Goal: Communication & Community: Answer question/provide support

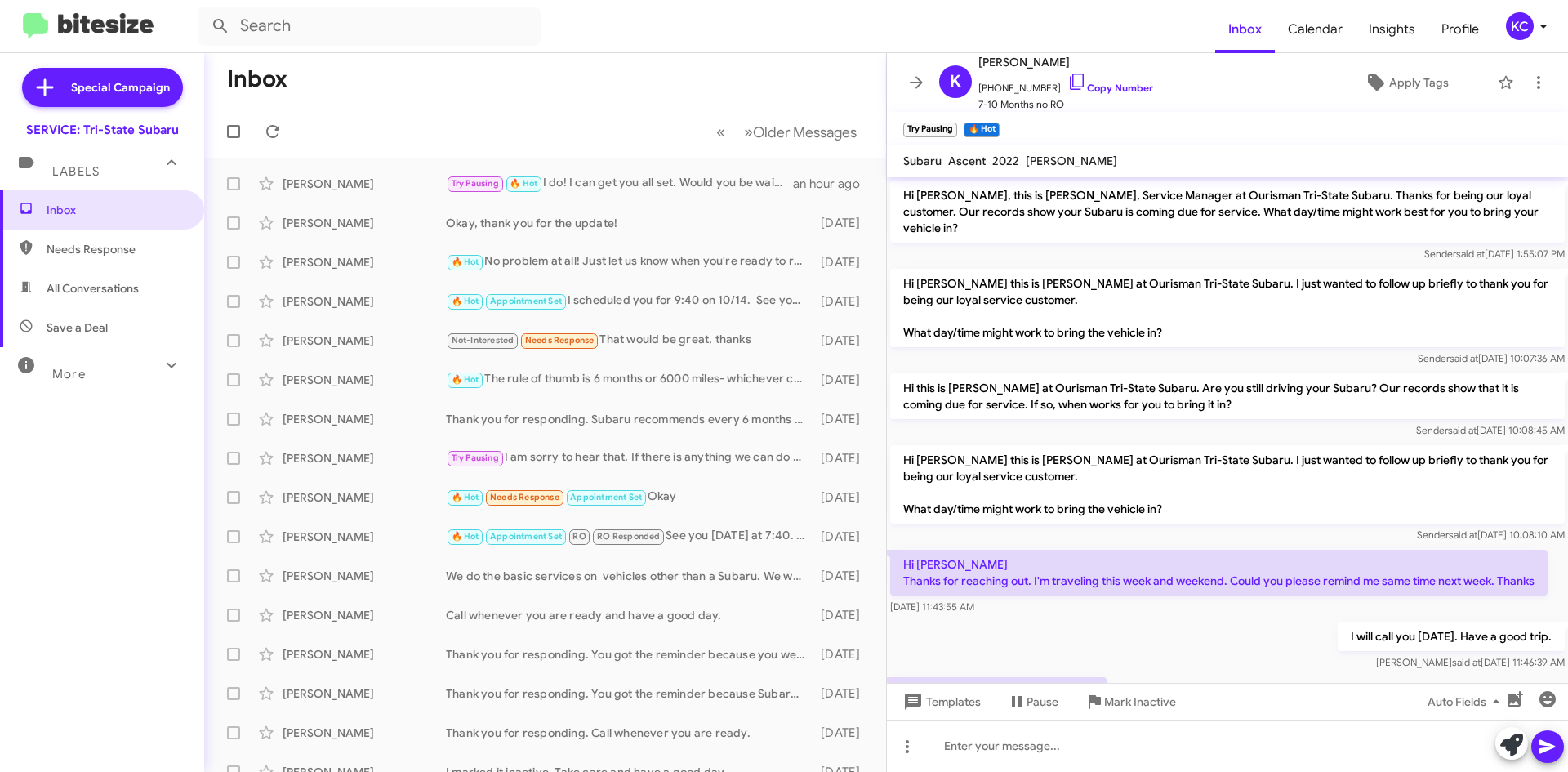
scroll to position [135, 0]
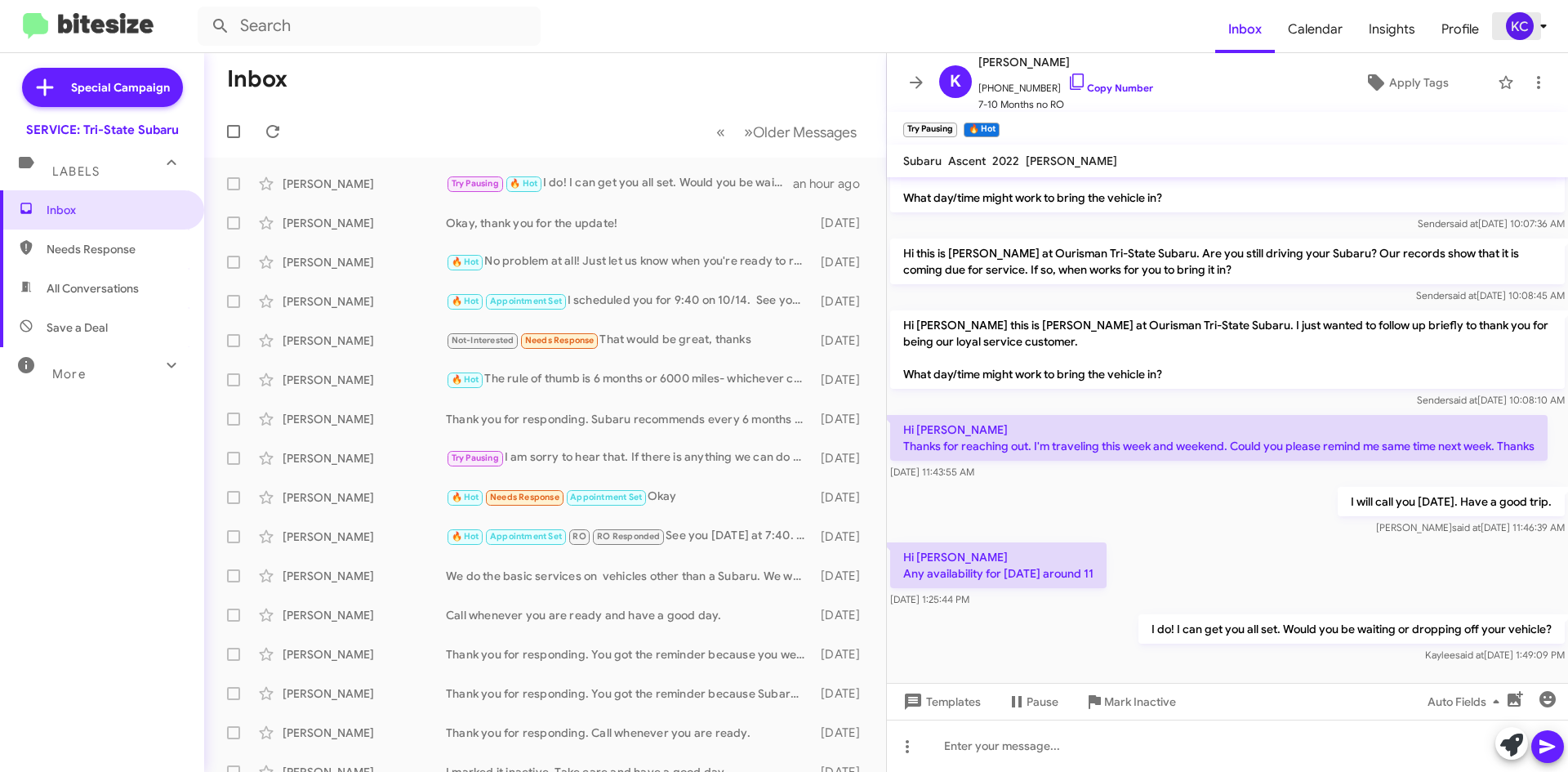
click at [1521, 27] on div "KC" at bounding box center [1520, 26] width 28 height 28
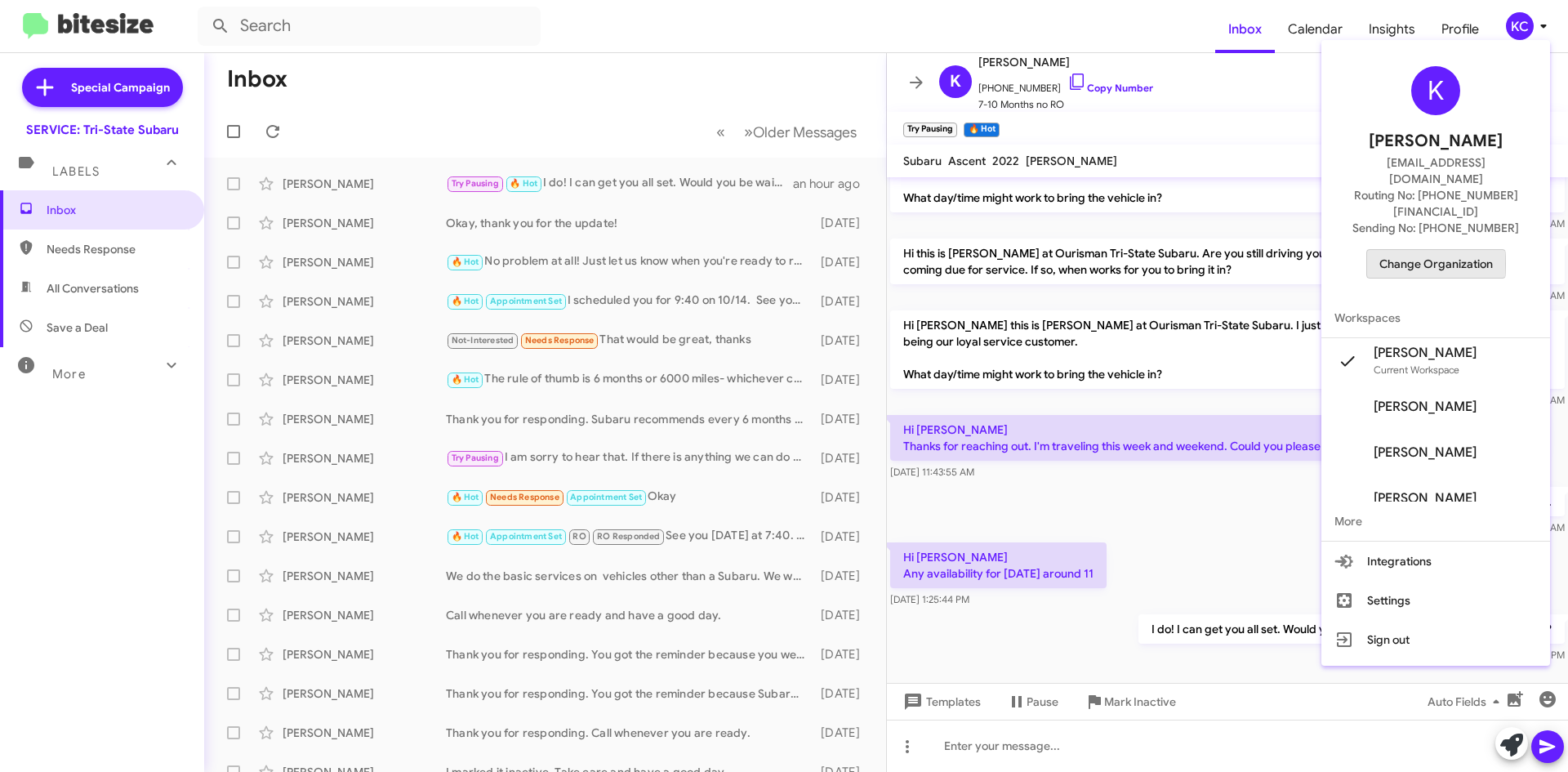
click at [1434, 250] on span "Change Organization" at bounding box center [1436, 264] width 113 height 28
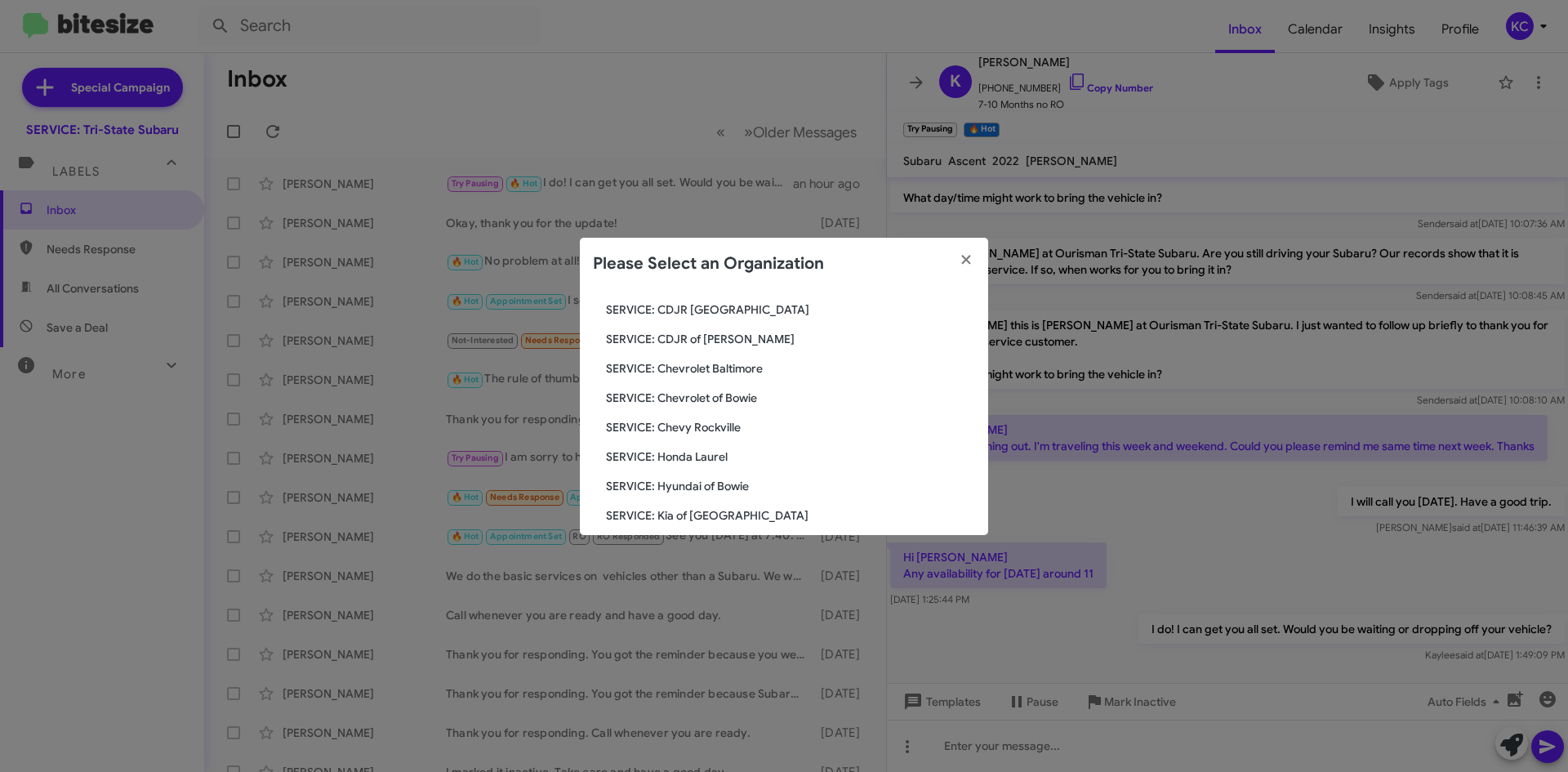
scroll to position [82, 0]
click at [694, 433] on span "SERVICE: Chevrolet of Bowie" at bounding box center [790, 426] width 369 height 17
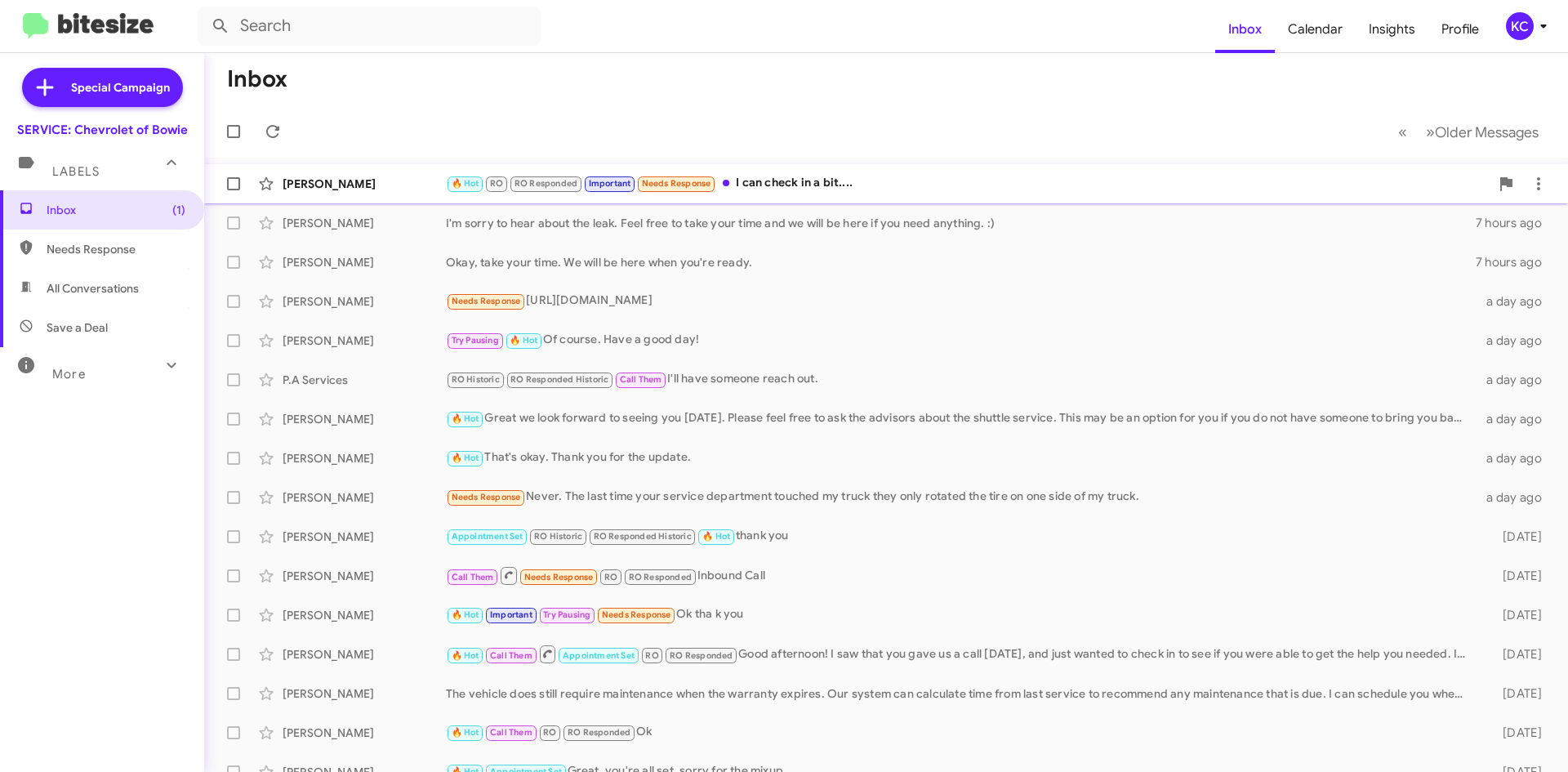
click at [889, 192] on div "🔥 Hot RO RO Responded Important Needs Response I can check in a bit...." at bounding box center [968, 183] width 1044 height 19
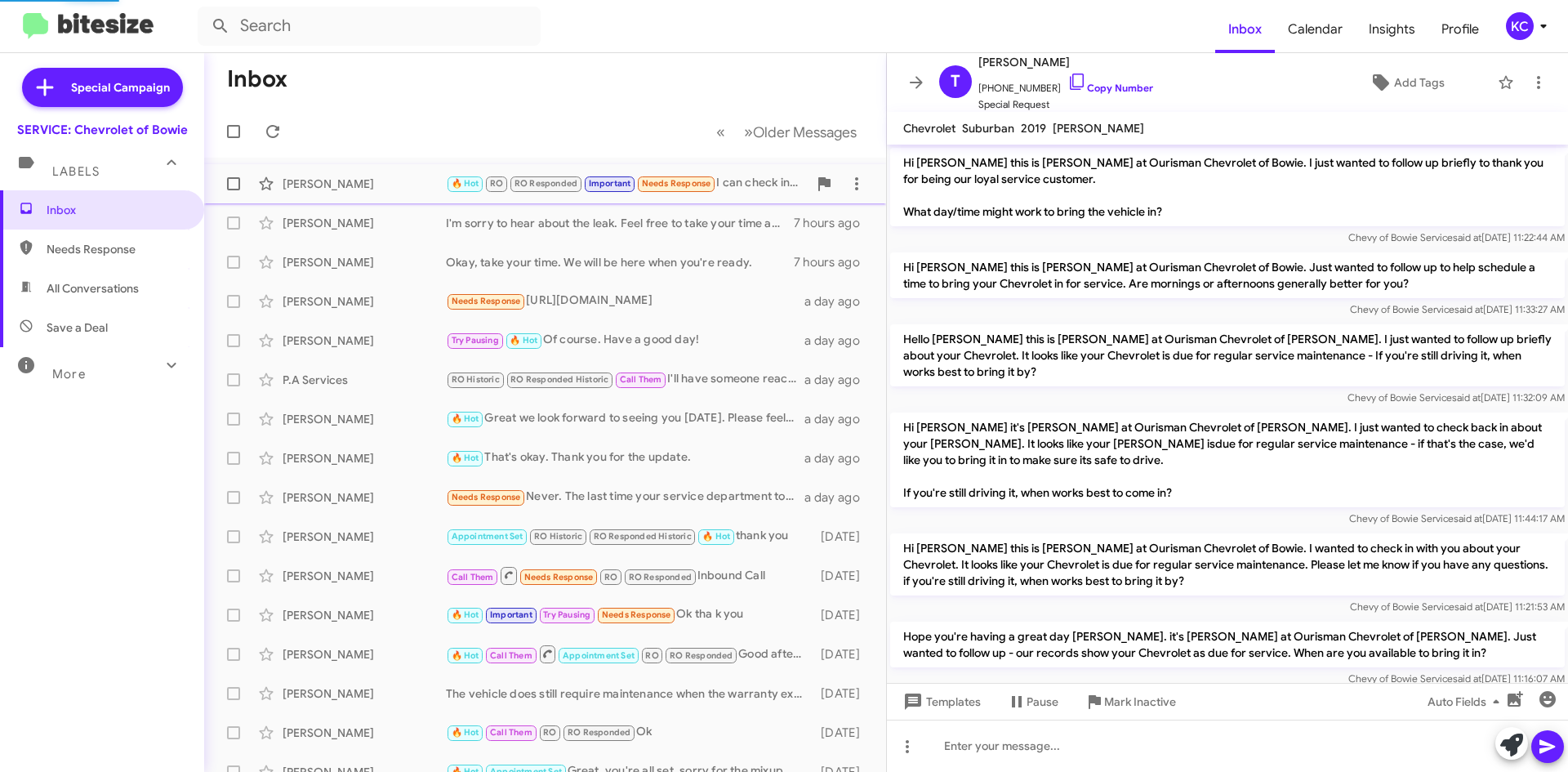
scroll to position [898, 0]
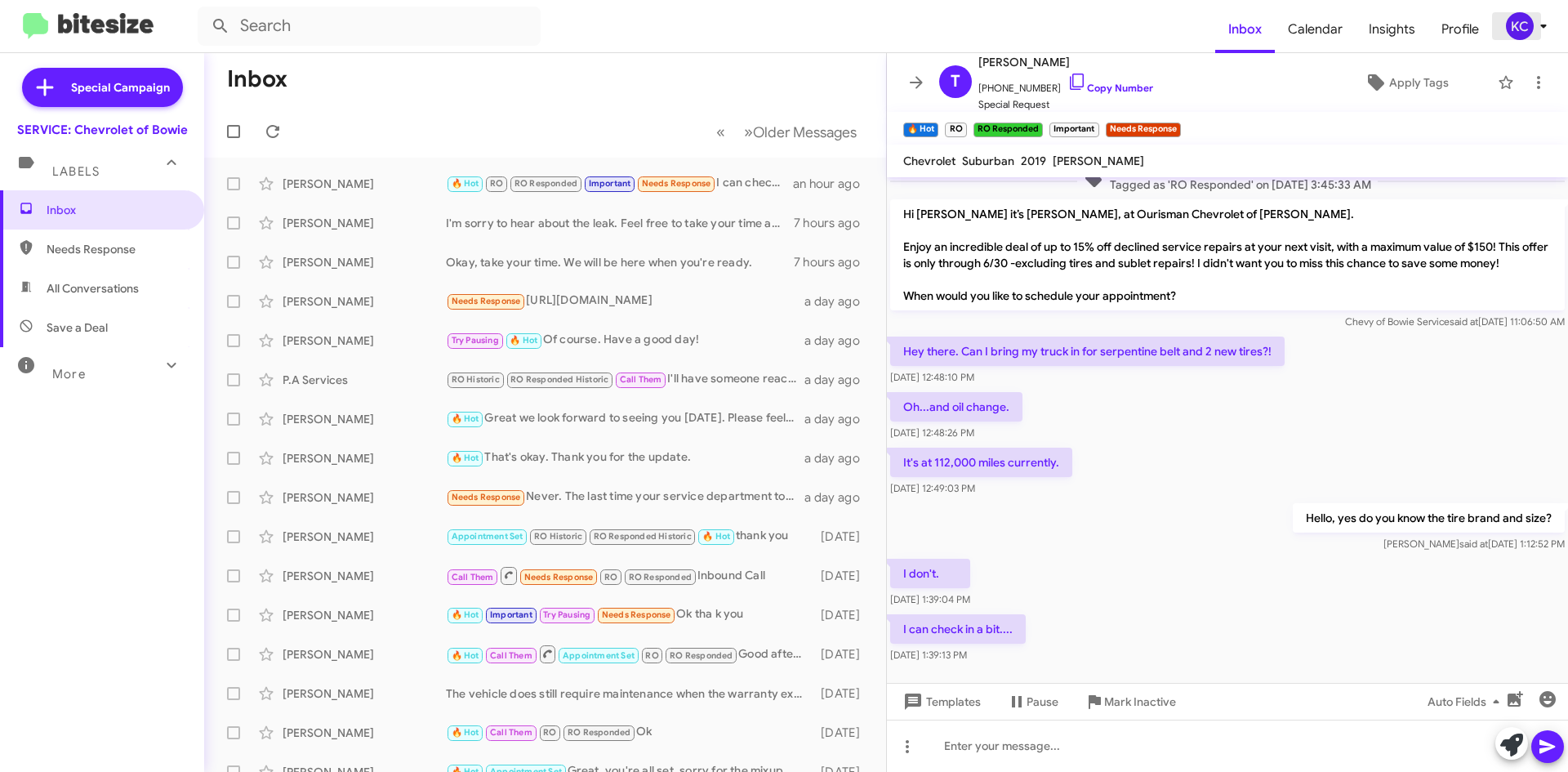
click at [1535, 32] on icon at bounding box center [1544, 27] width 20 height 20
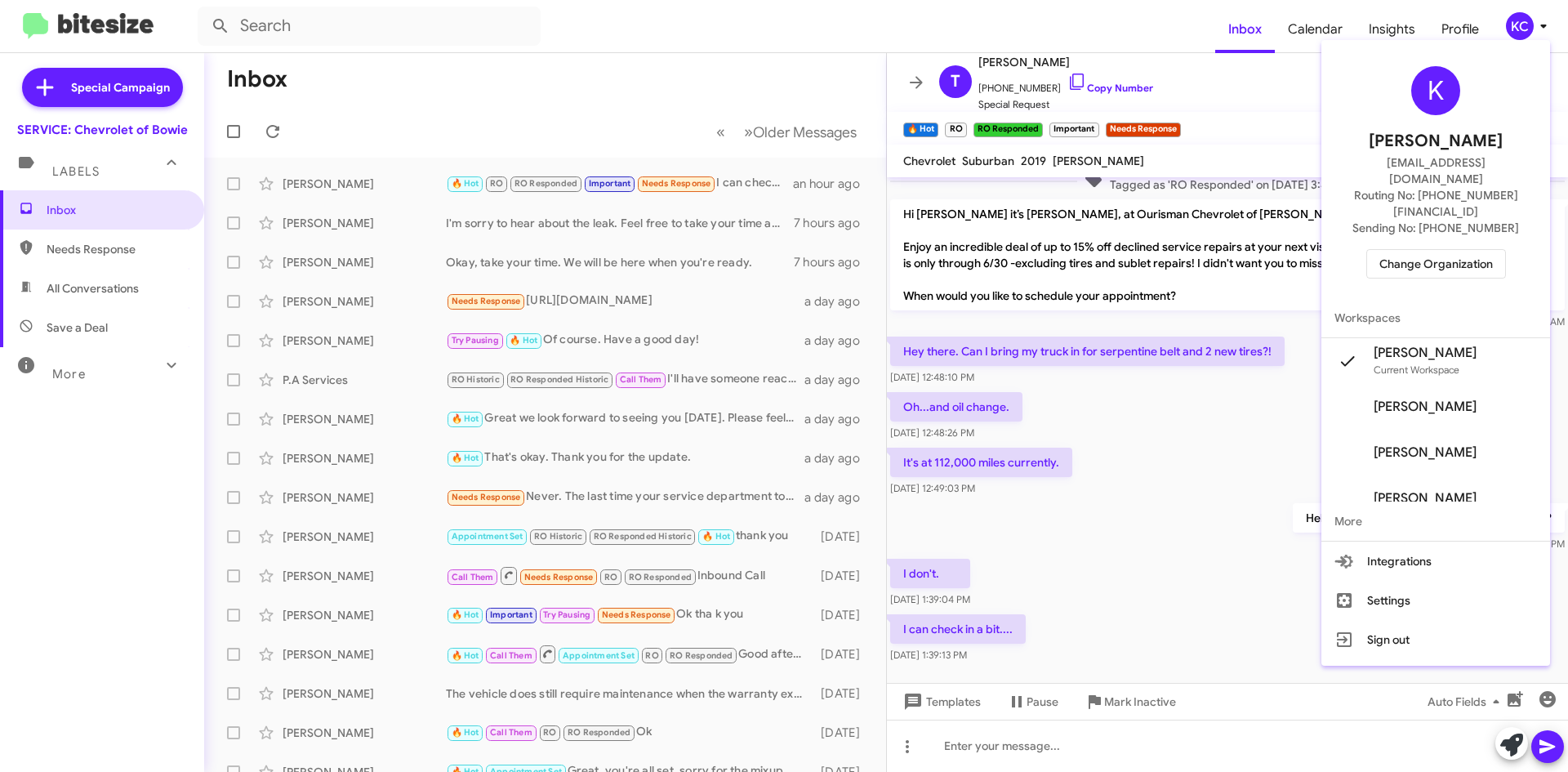
click at [1124, 669] on div at bounding box center [784, 386] width 1568 height 772
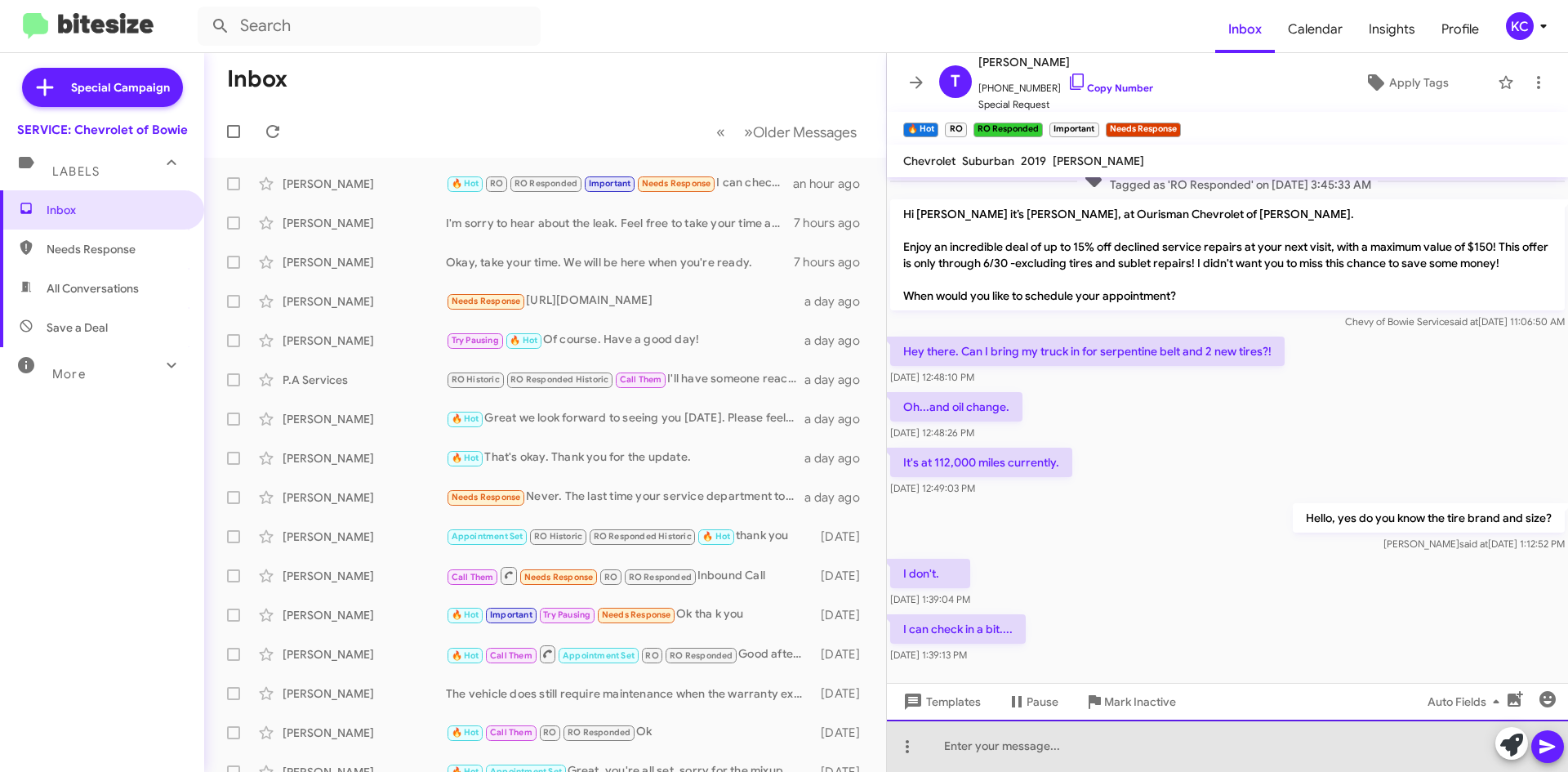
click at [1096, 738] on div at bounding box center [1228, 745] width 681 height 52
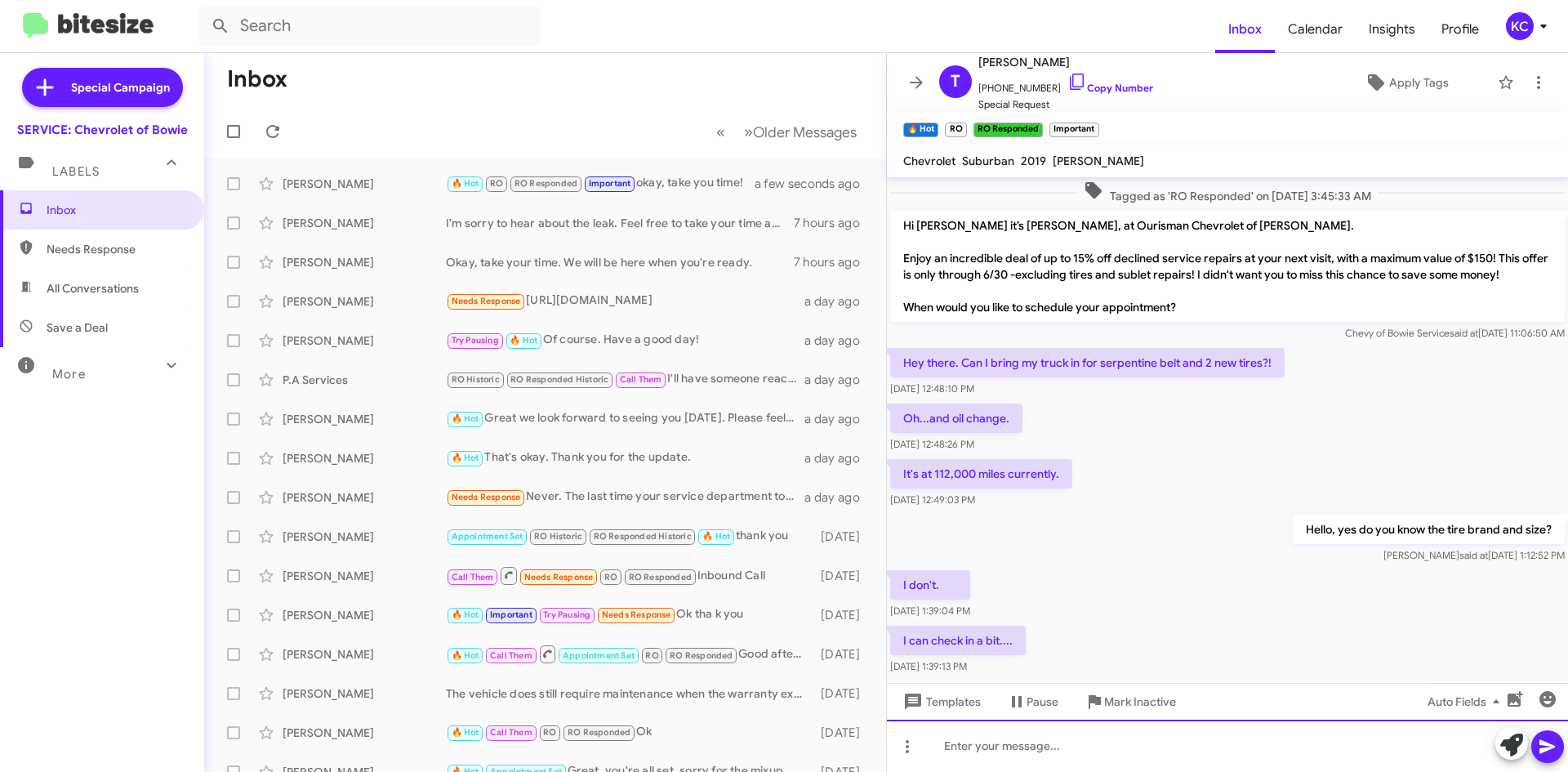
scroll to position [1218, 0]
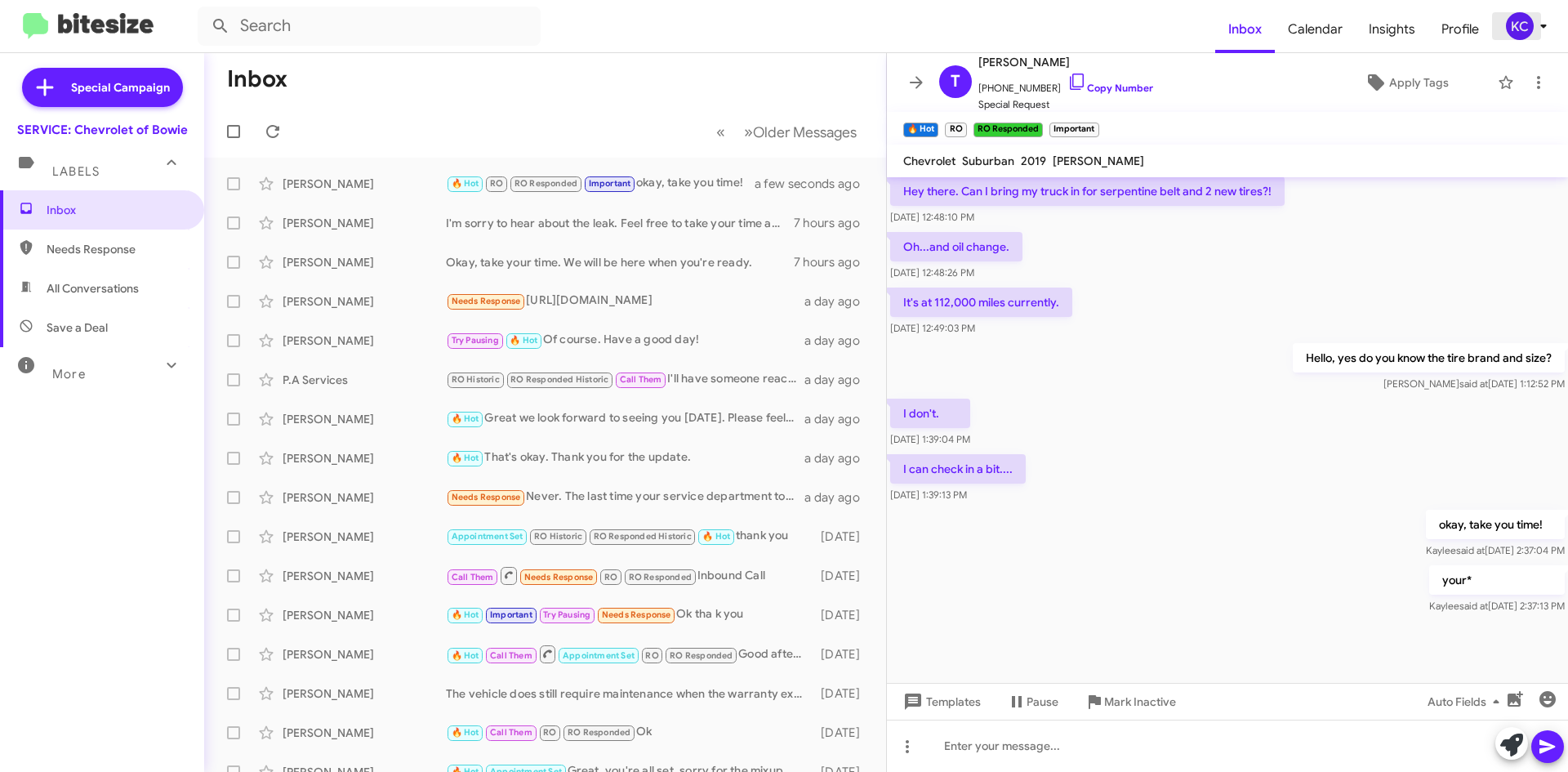
click at [1536, 29] on icon at bounding box center [1544, 27] width 20 height 20
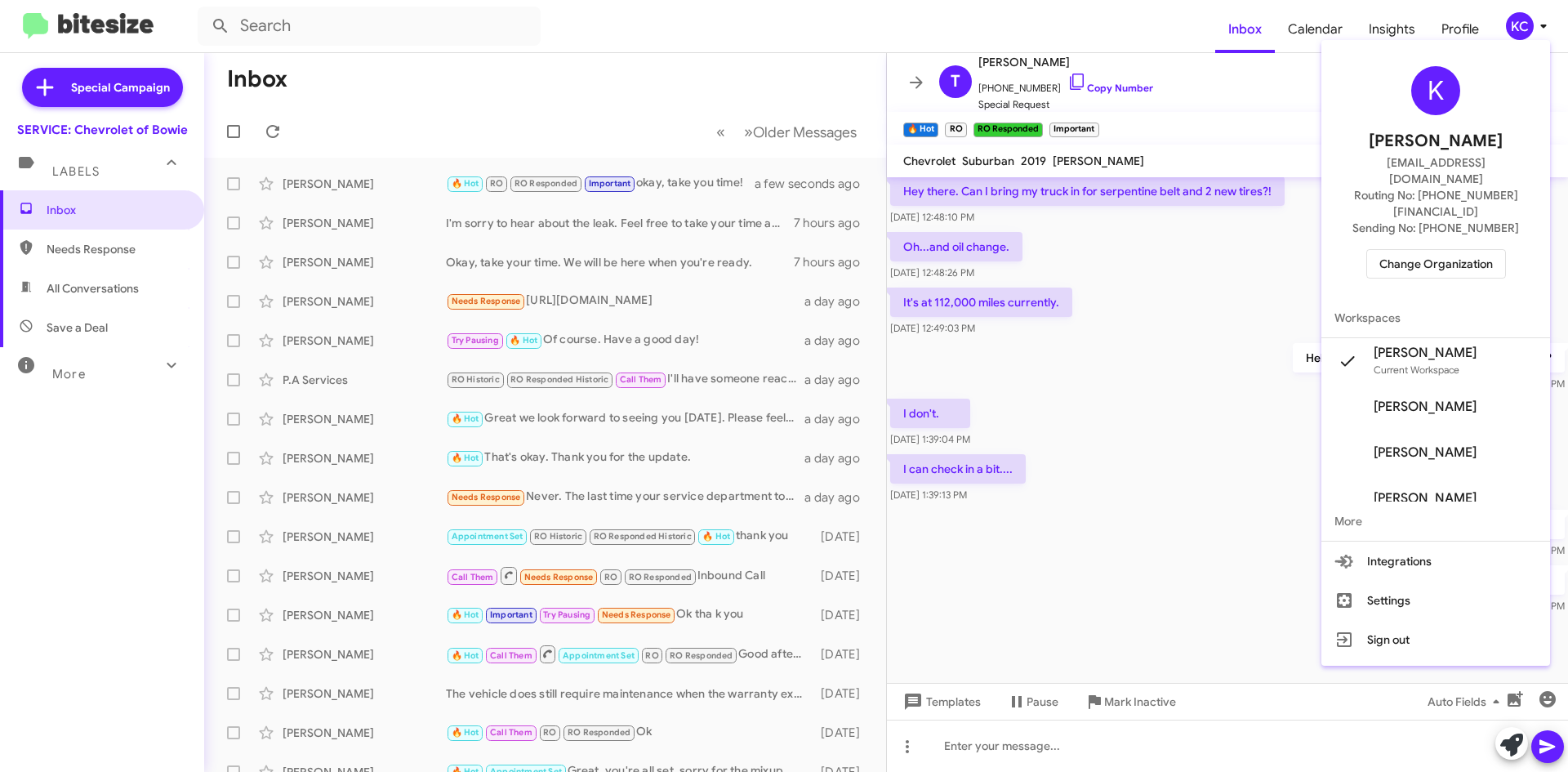
click at [1427, 211] on div "K Kaylee Cole kaycole@ourismancars.com Routing No: +1 (301) 262-7600 Sending No…" at bounding box center [1436, 172] width 229 height 252
click at [1427, 250] on span "Change Organization" at bounding box center [1436, 264] width 113 height 28
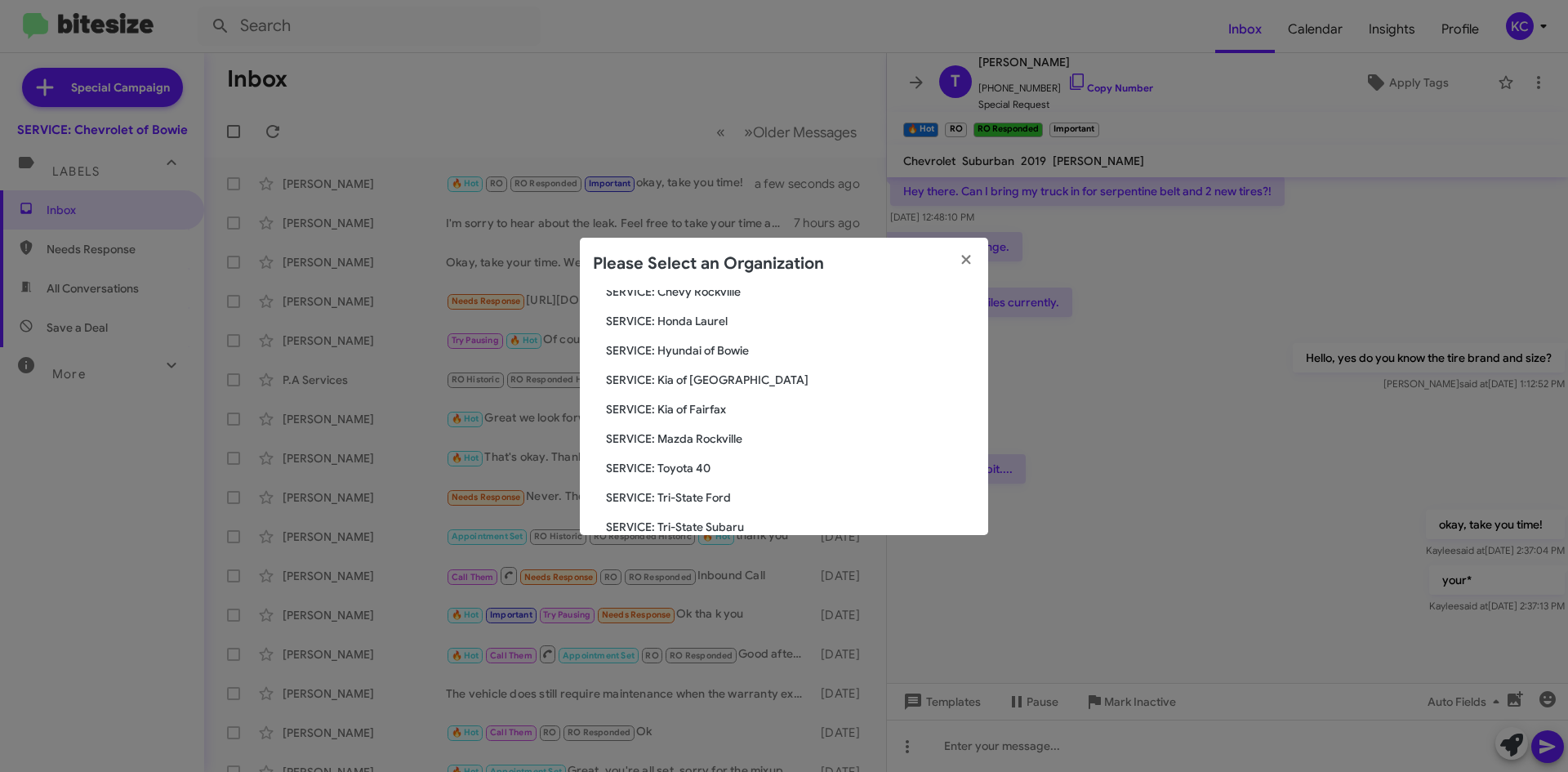
scroll to position [245, 0]
click at [683, 499] on span "SERVICE: Tri-State Subaru" at bounding box center [790, 499] width 369 height 17
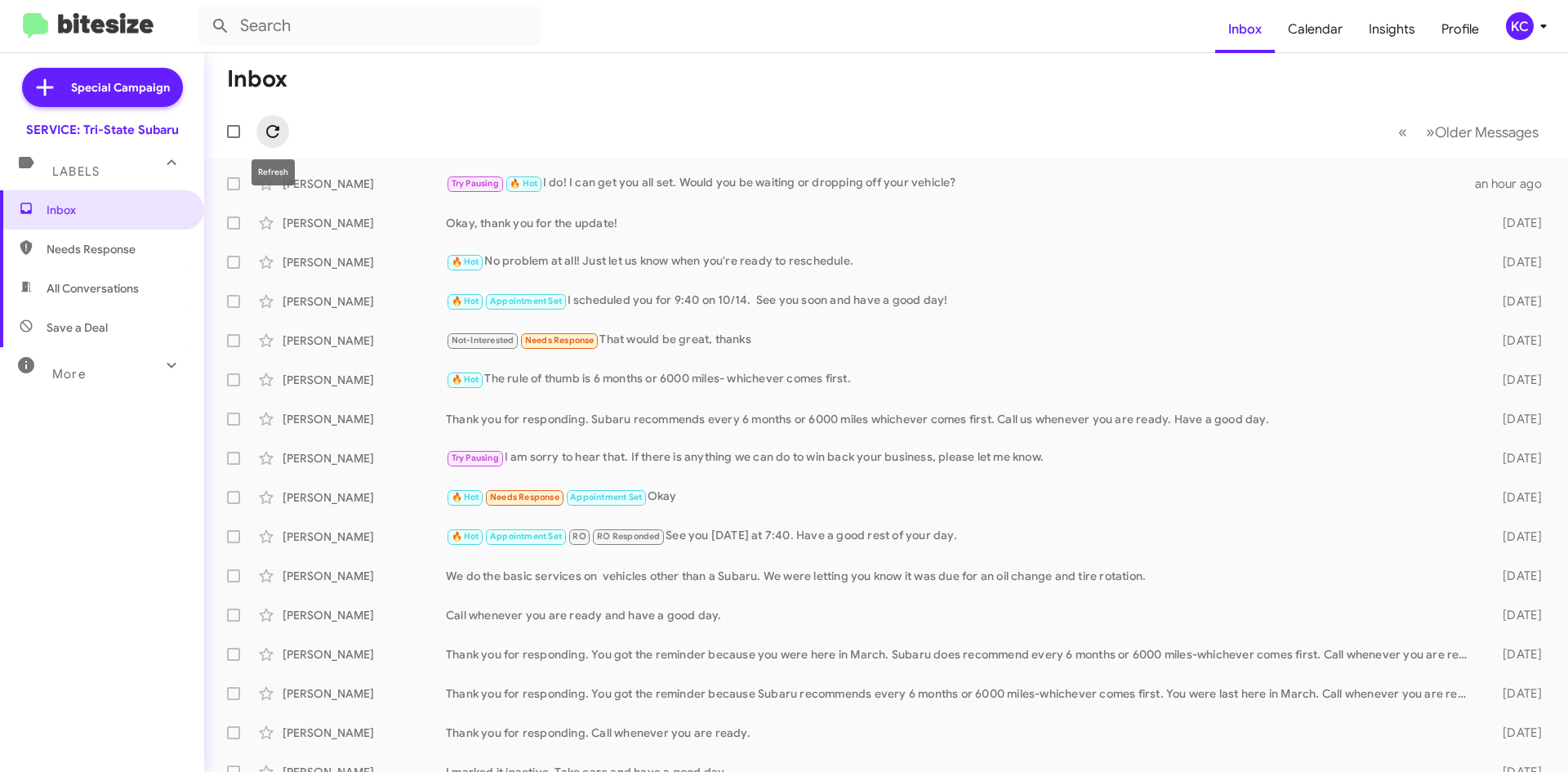
click at [268, 119] on button at bounding box center [272, 131] width 33 height 33
click at [1528, 37] on div "KC" at bounding box center [1520, 26] width 28 height 28
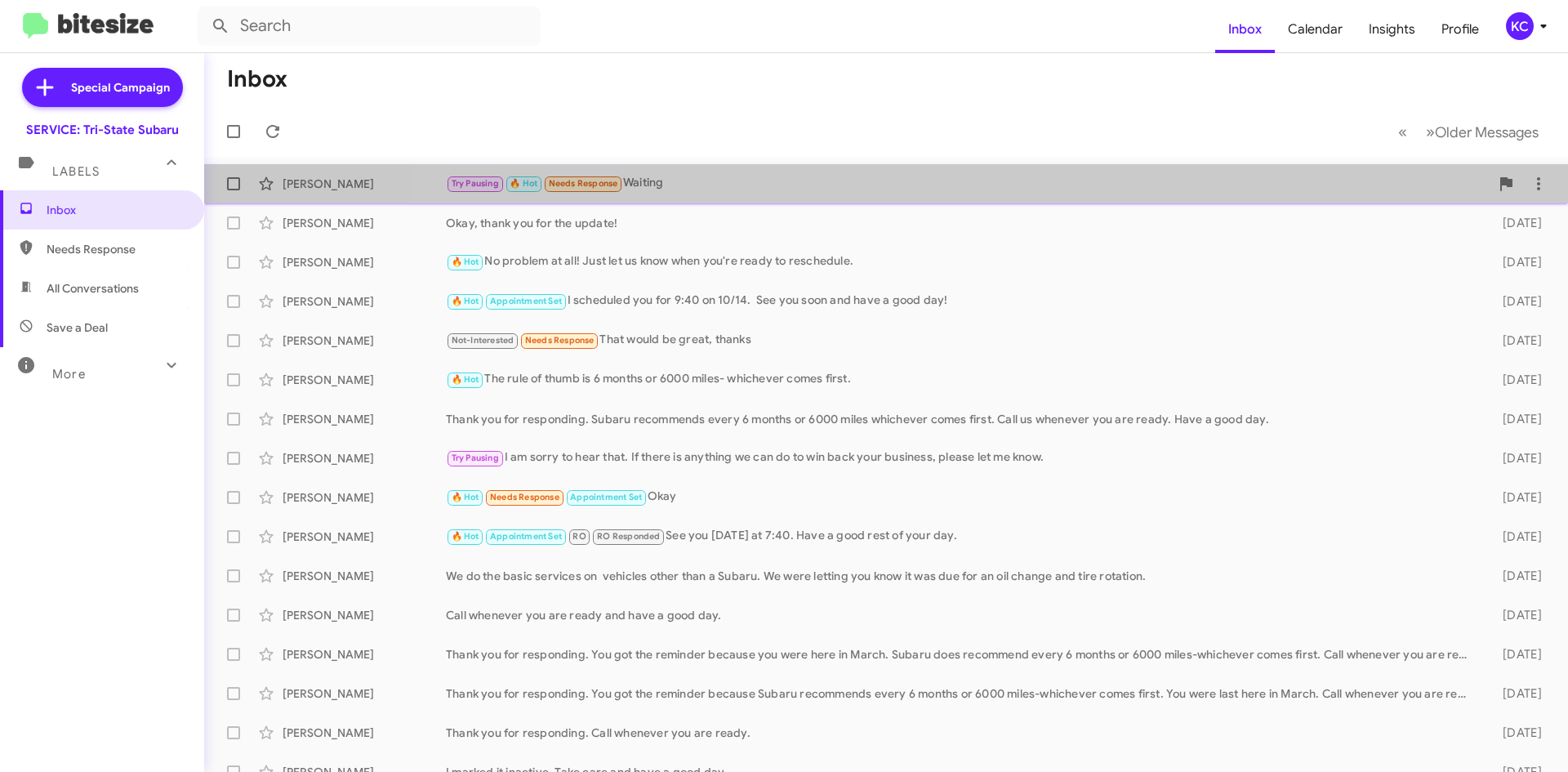
click at [1063, 193] on div "Try Pausing 🔥 Hot Needs Response Waiting" at bounding box center [968, 183] width 1044 height 19
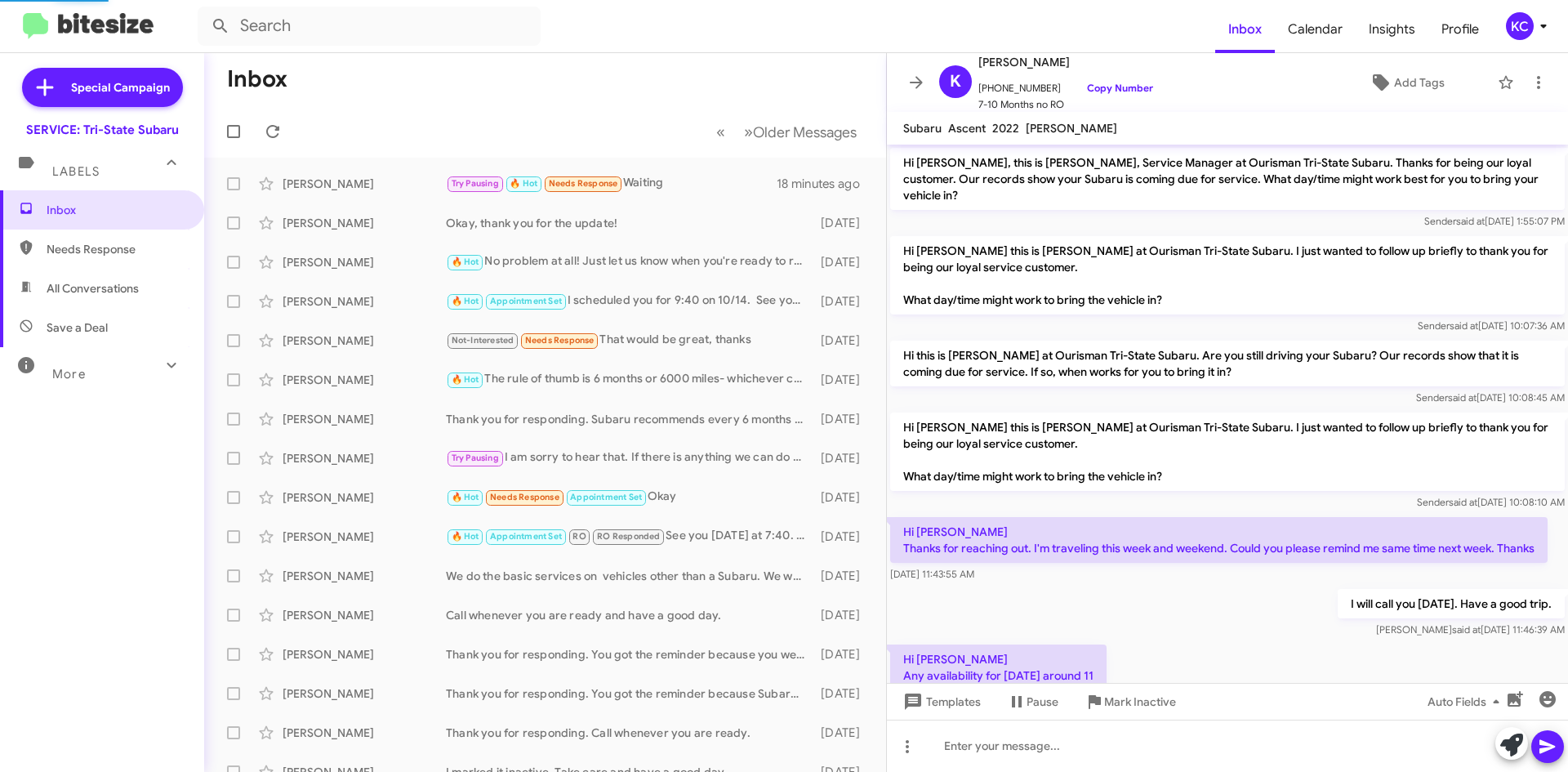
scroll to position [162, 0]
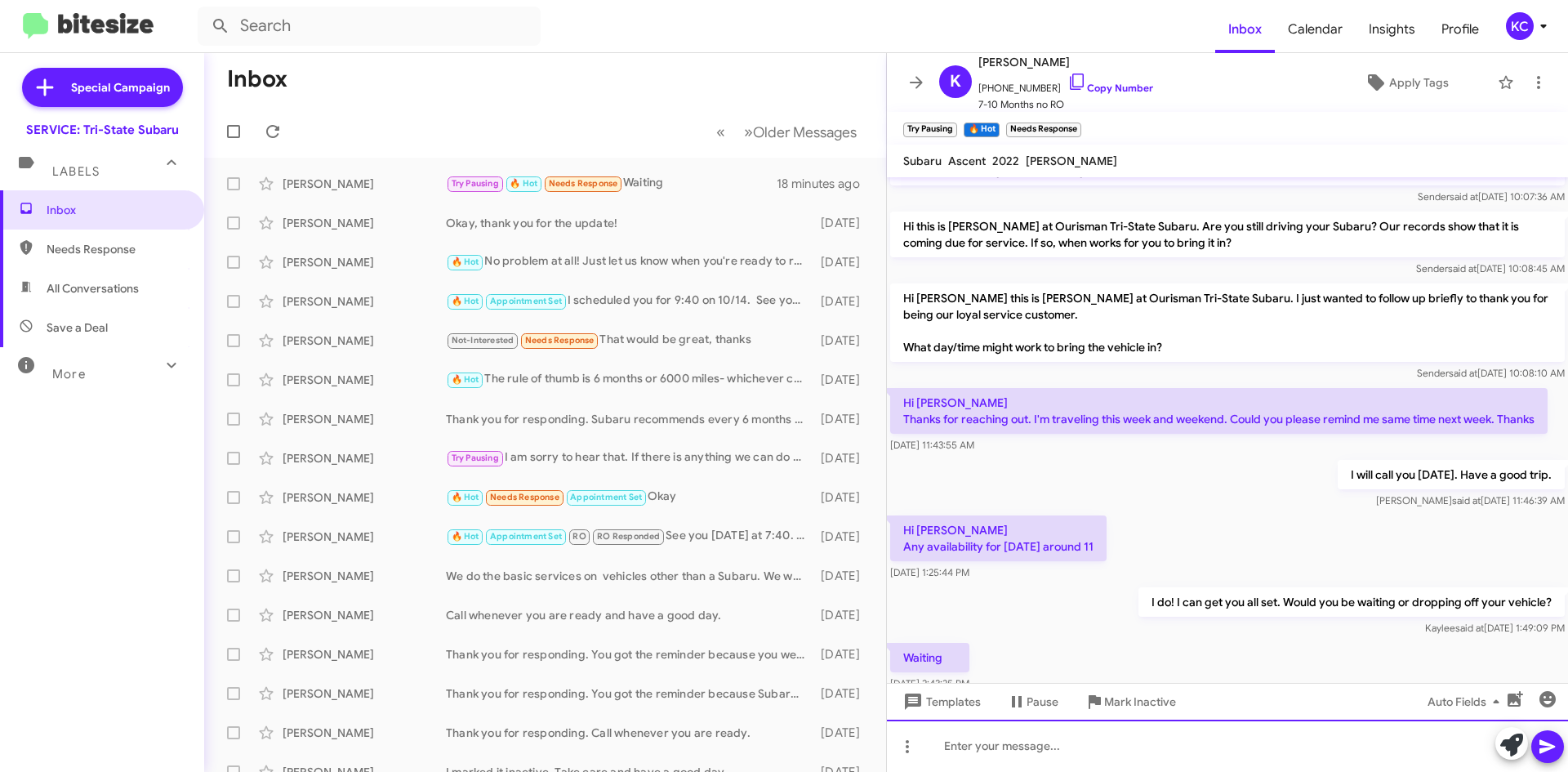
click at [1030, 742] on div at bounding box center [1228, 745] width 681 height 52
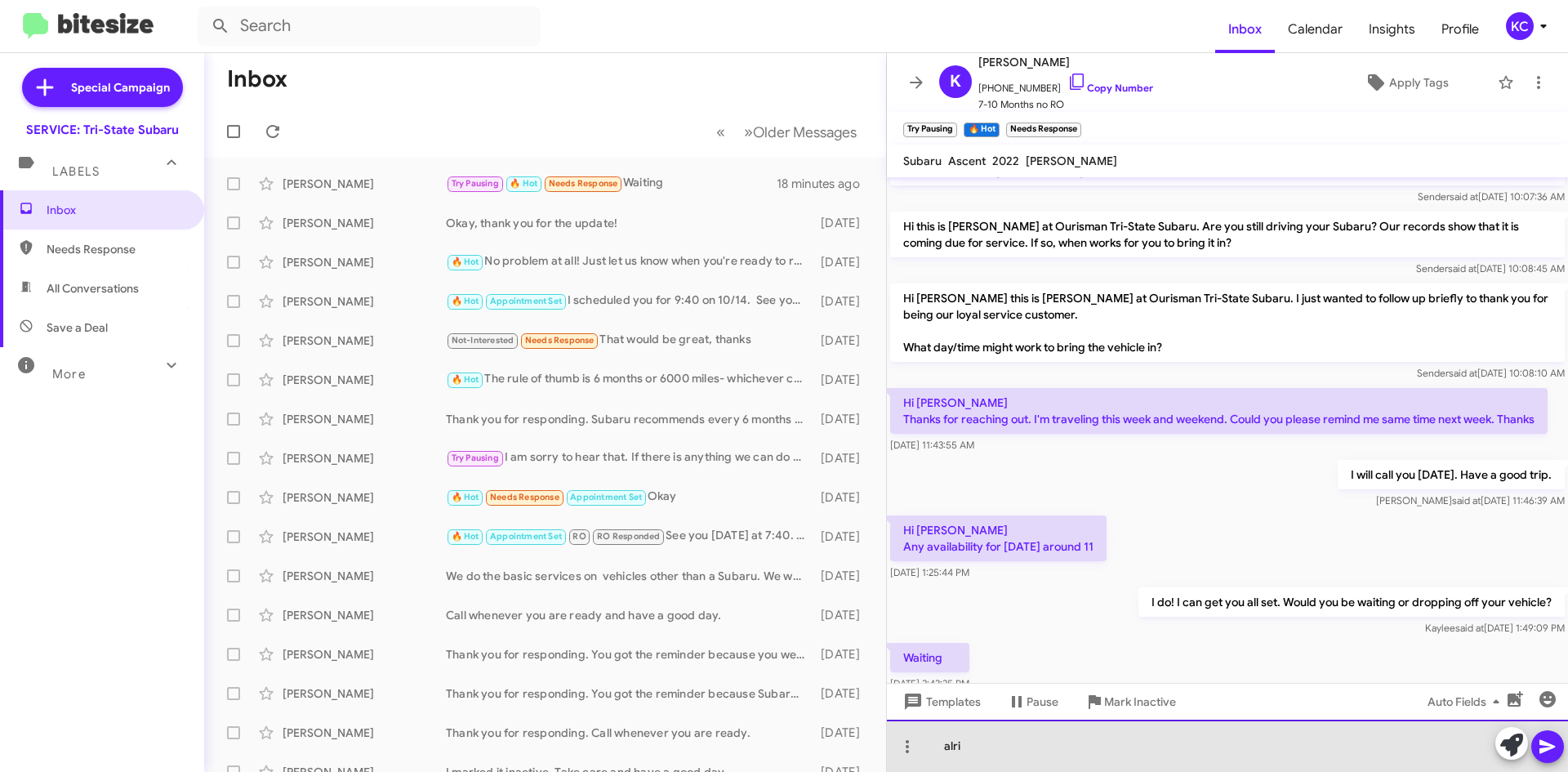
drag, startPoint x: 1030, startPoint y: 742, endPoint x: 1030, endPoint y: 768, distance: 26.0
click at [1030, 768] on div "alri" at bounding box center [1228, 745] width 681 height 52
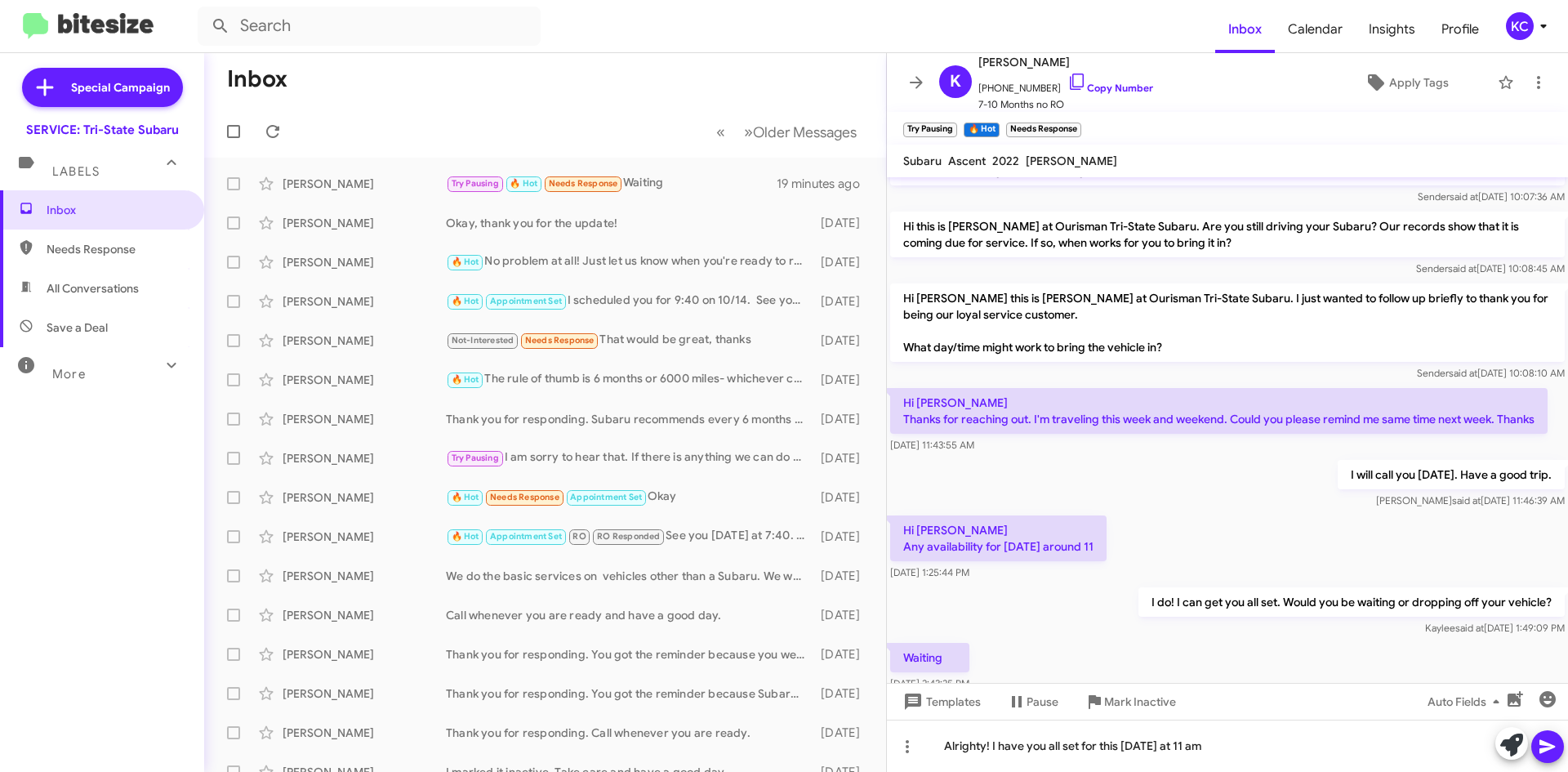
click at [1537, 752] on button at bounding box center [1547, 746] width 33 height 33
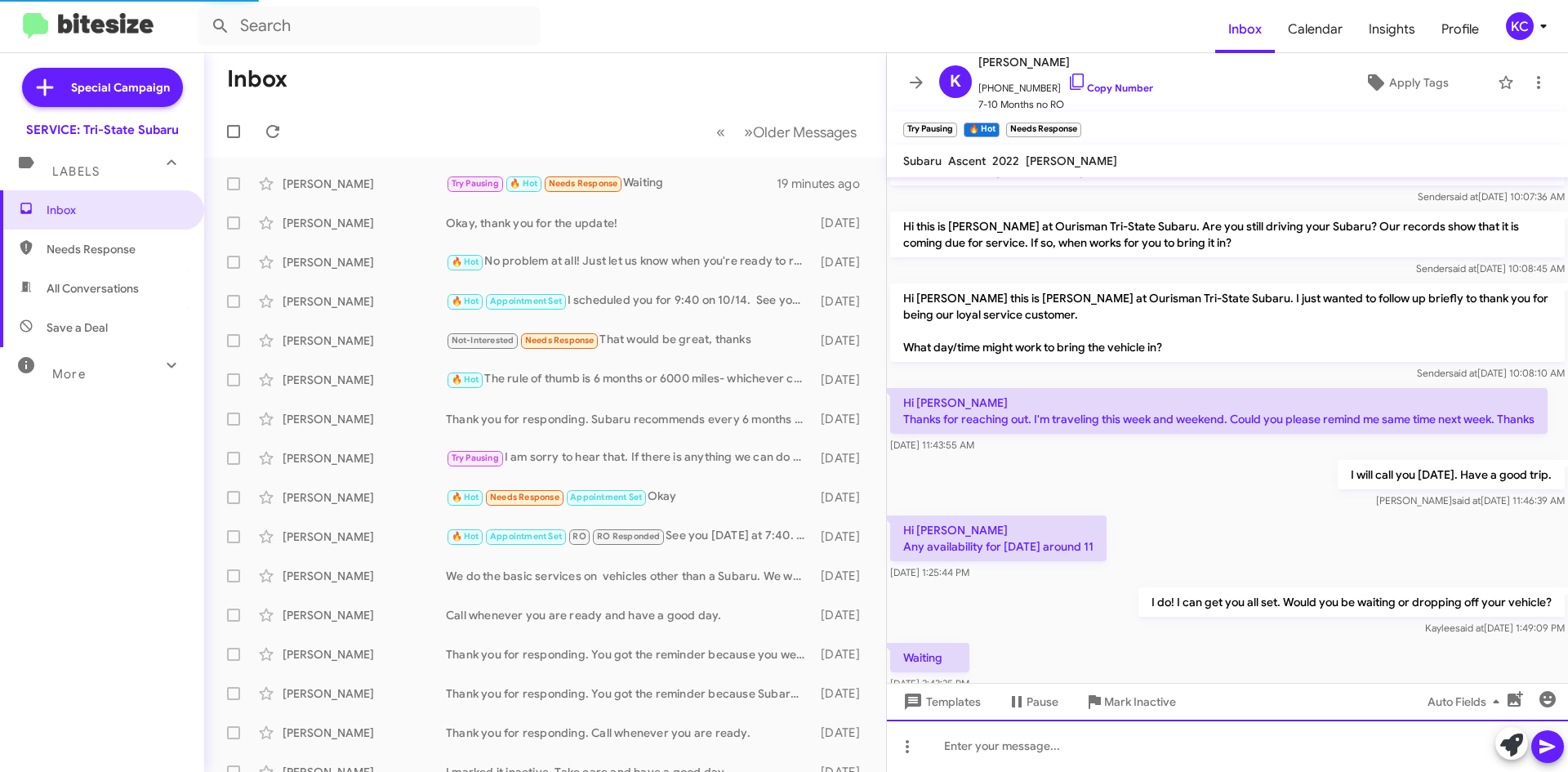
scroll to position [0, 0]
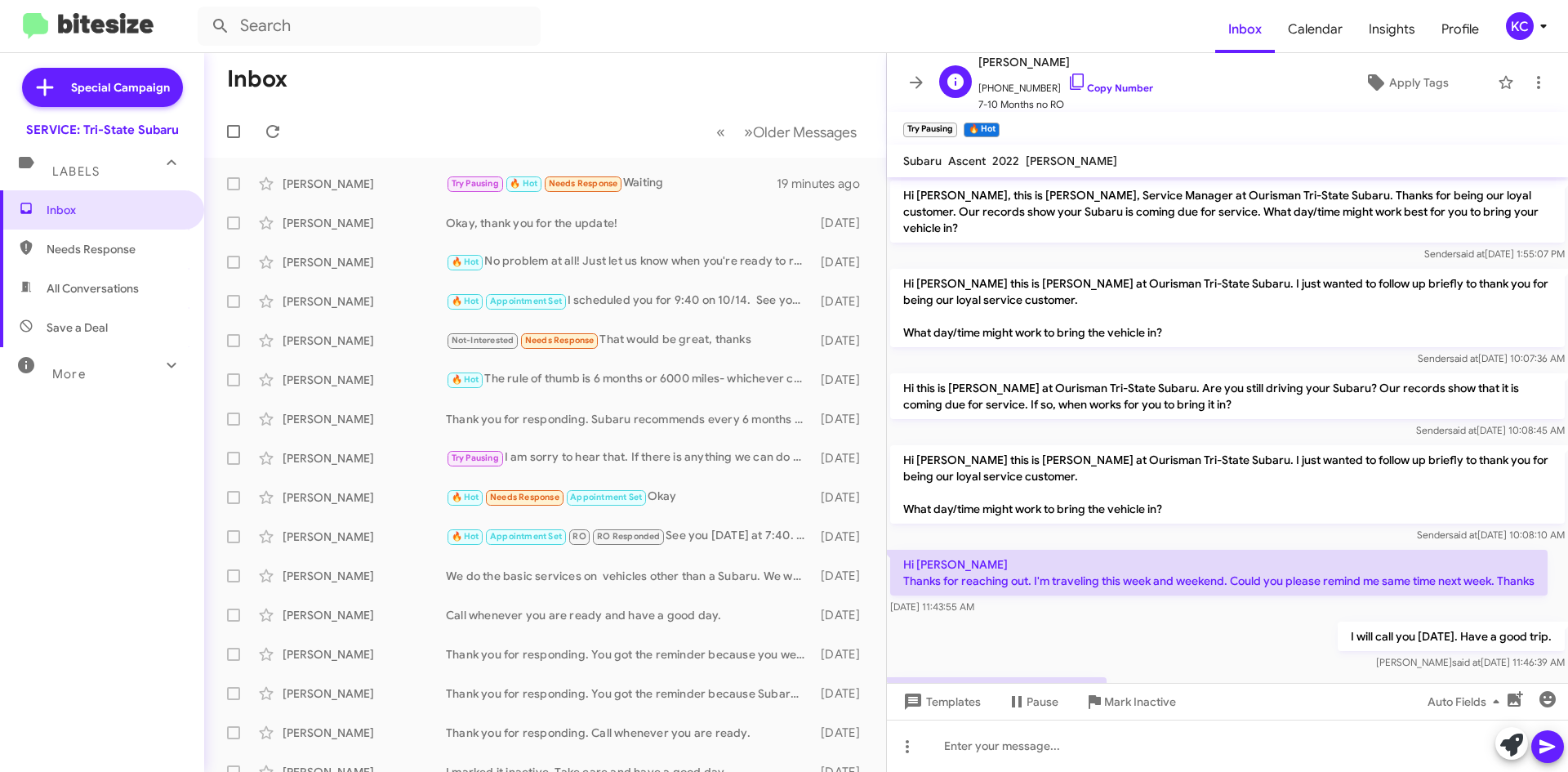
click at [1086, 73] on span "+14128866594 Copy Number" at bounding box center [1066, 84] width 175 height 25
click at [1072, 83] on link "Copy Number" at bounding box center [1110, 88] width 86 height 12
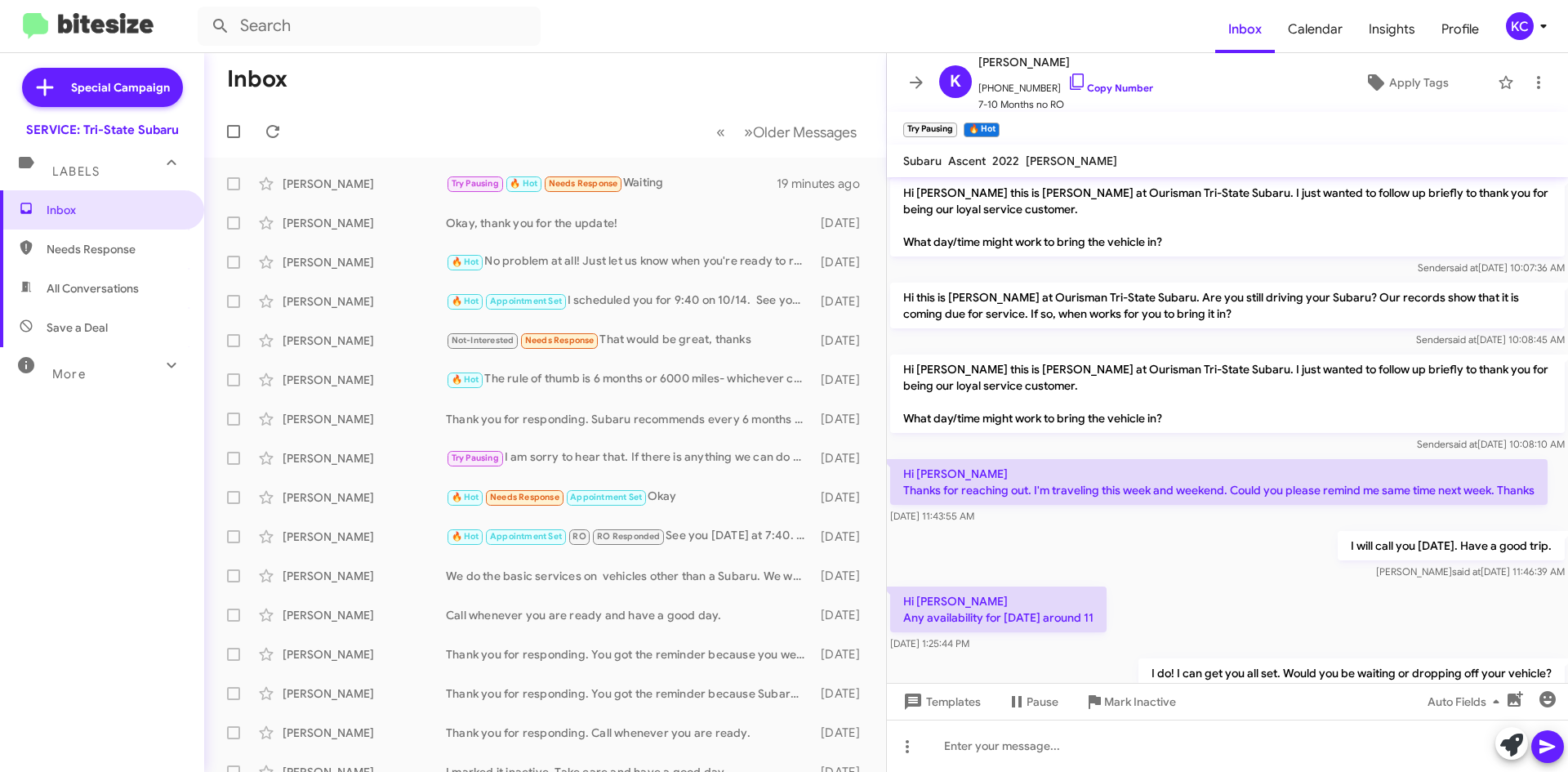
scroll to position [254, 0]
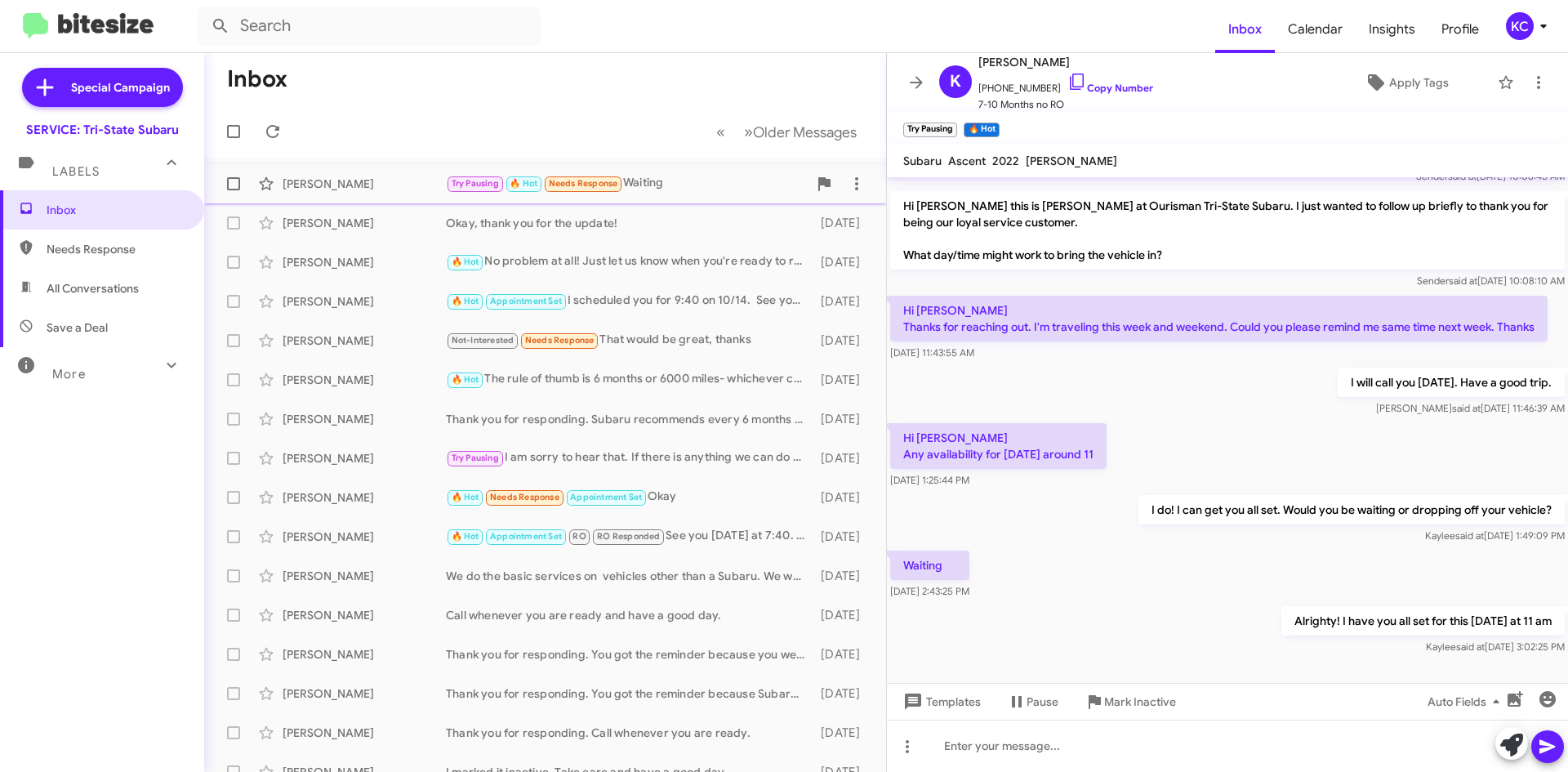
click at [657, 197] on div "Krishna Tamrakar Try Pausing 🔥 Hot Needs Response Waiting 19 minutes ago" at bounding box center [545, 184] width 656 height 33
click at [1522, 31] on div "KC" at bounding box center [1520, 26] width 28 height 28
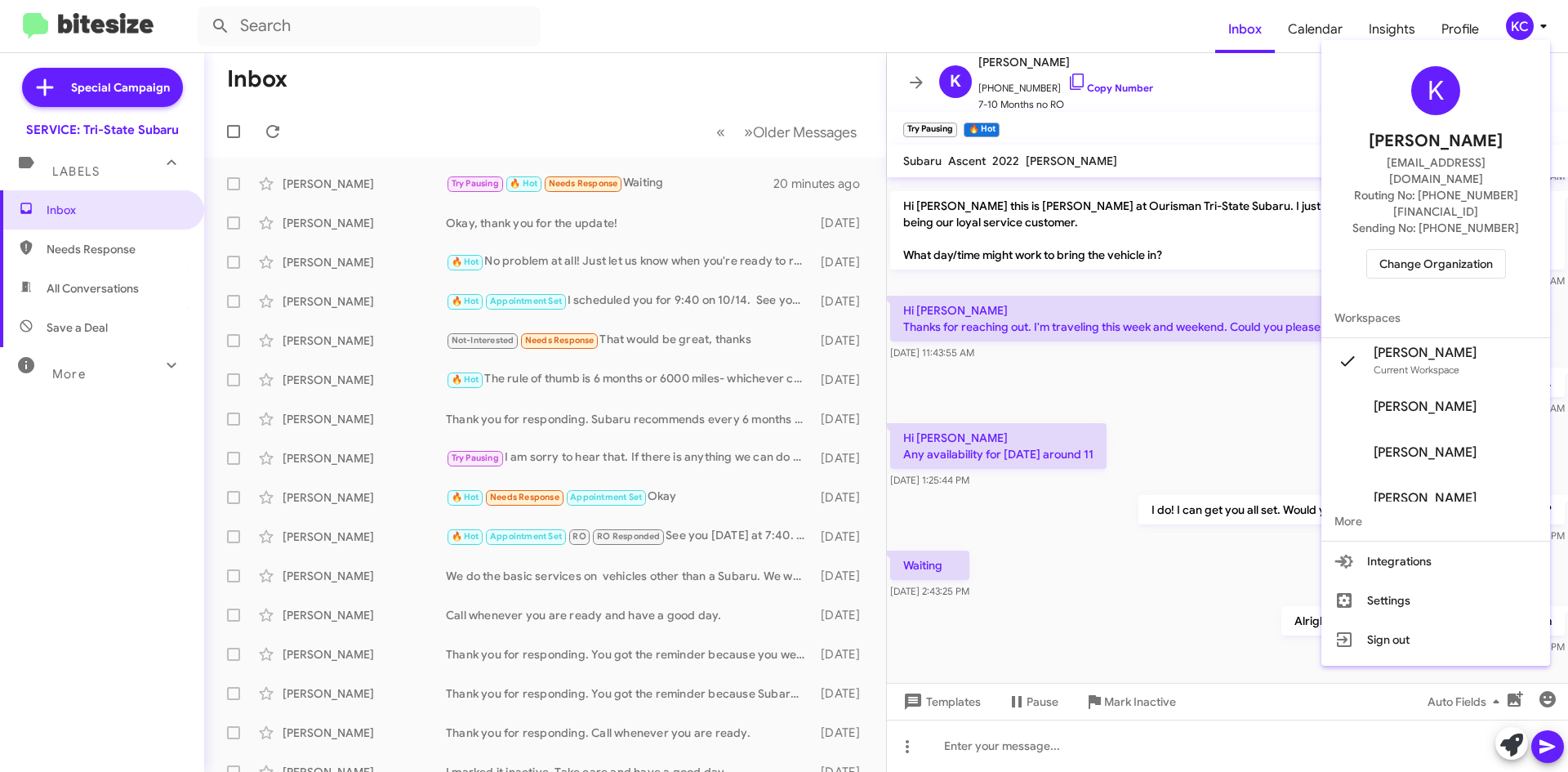
click at [1416, 250] on span "Change Organization" at bounding box center [1436, 264] width 113 height 28
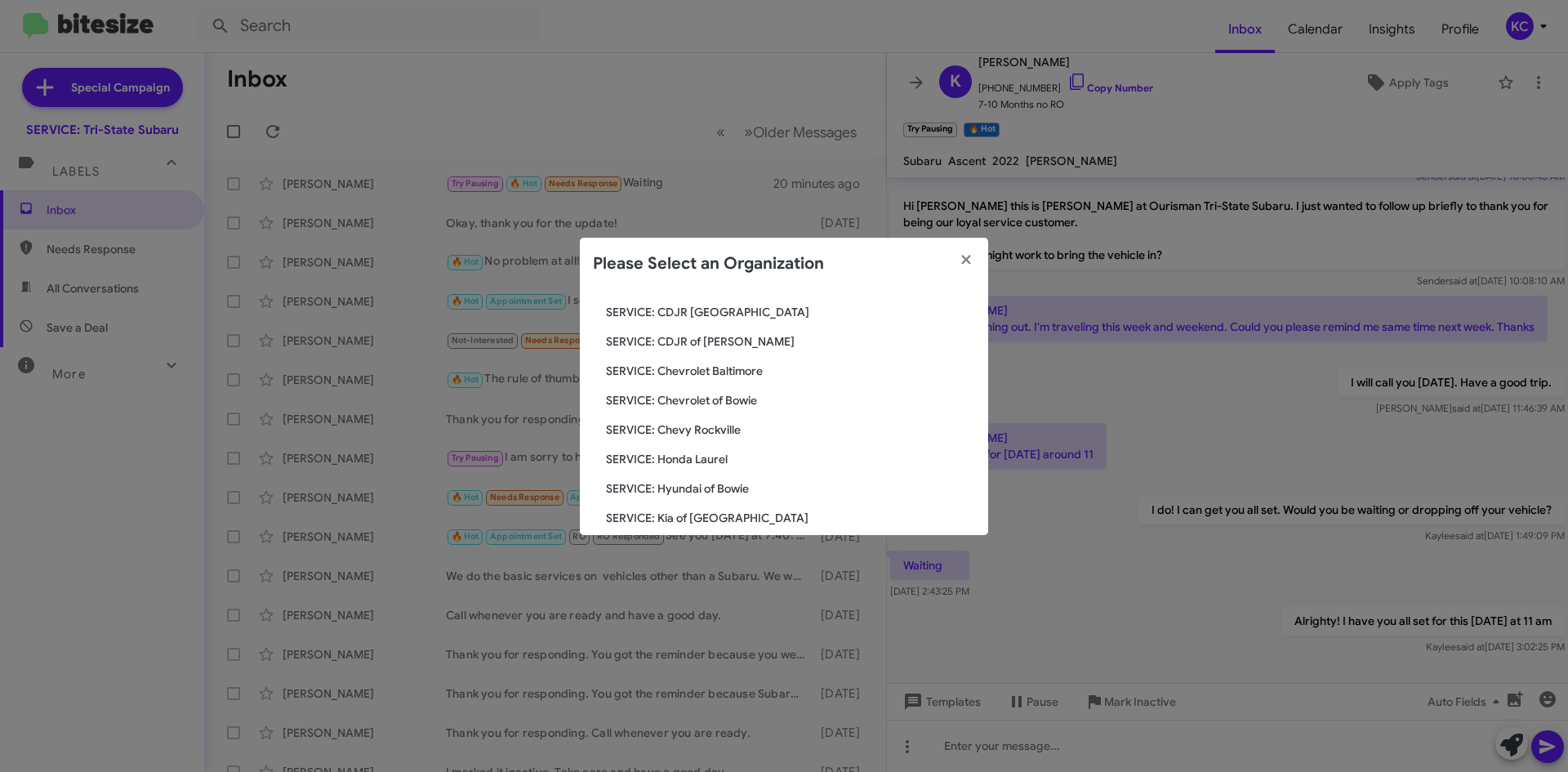
scroll to position [82, 0]
click at [723, 420] on span "SERVICE: Chevrolet of Bowie" at bounding box center [790, 426] width 369 height 17
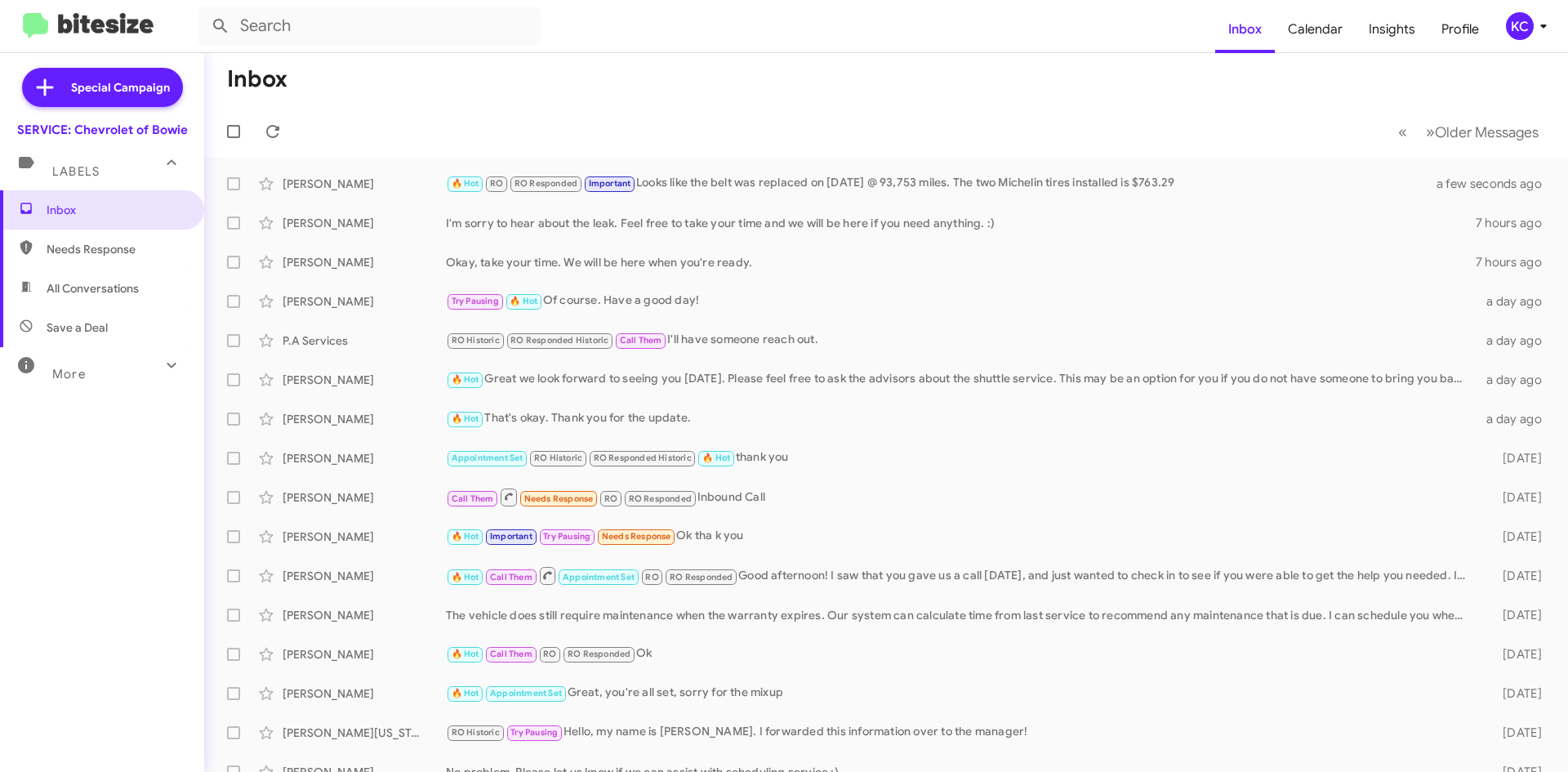
click at [1526, 24] on div "KC" at bounding box center [1520, 26] width 28 height 28
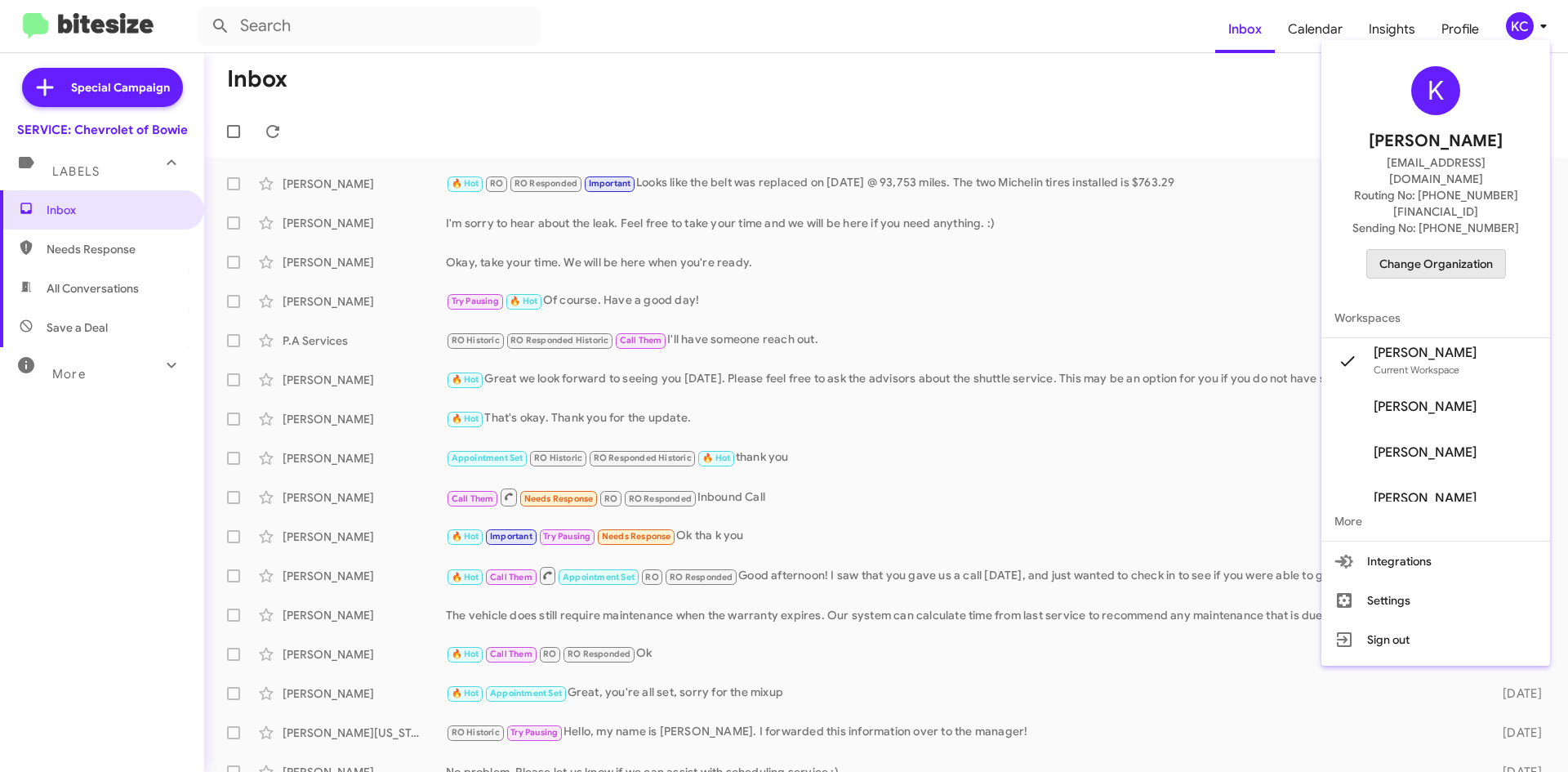
click at [1436, 250] on span "Change Organization" at bounding box center [1436, 264] width 113 height 28
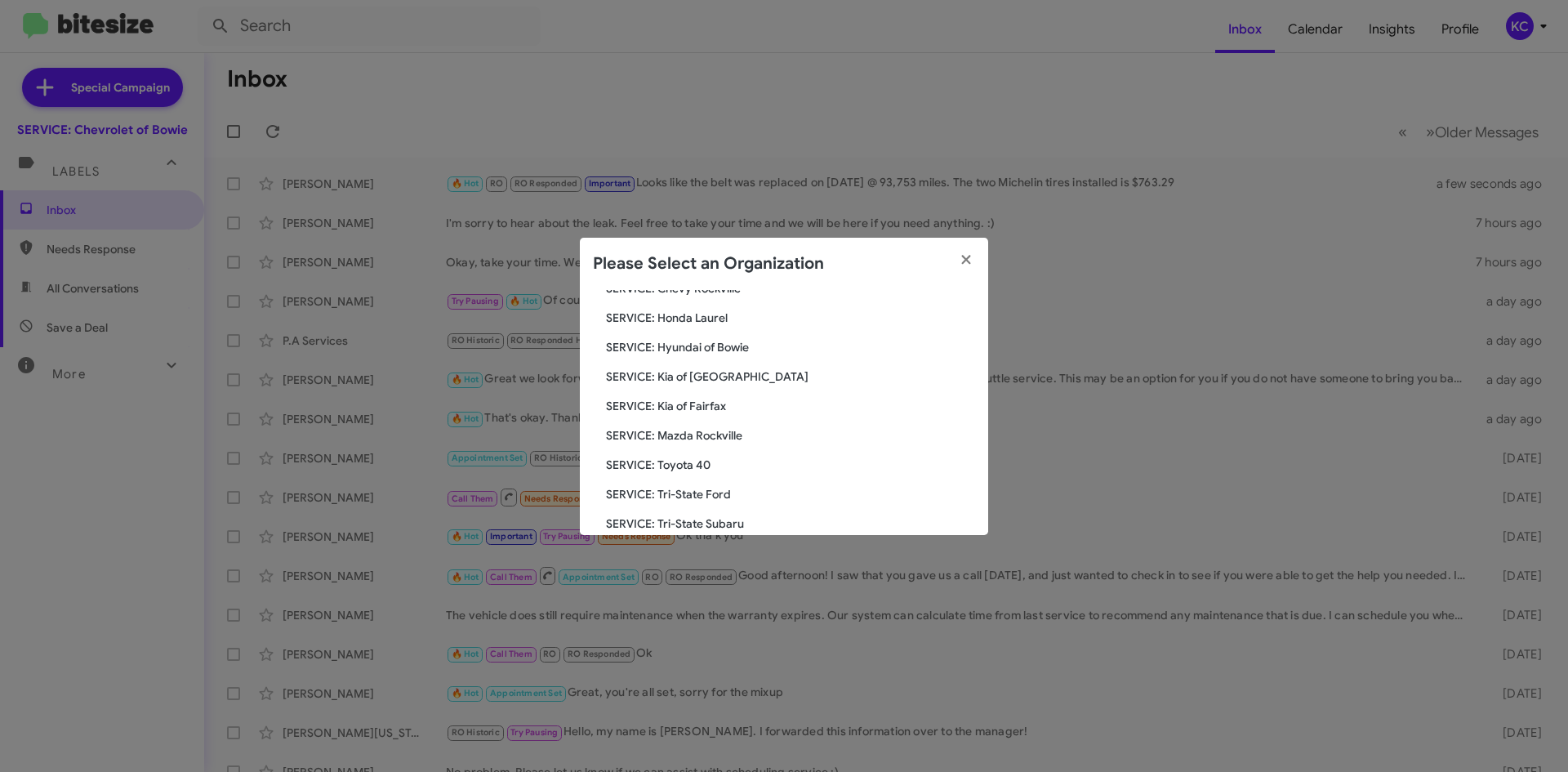
scroll to position [138, 0]
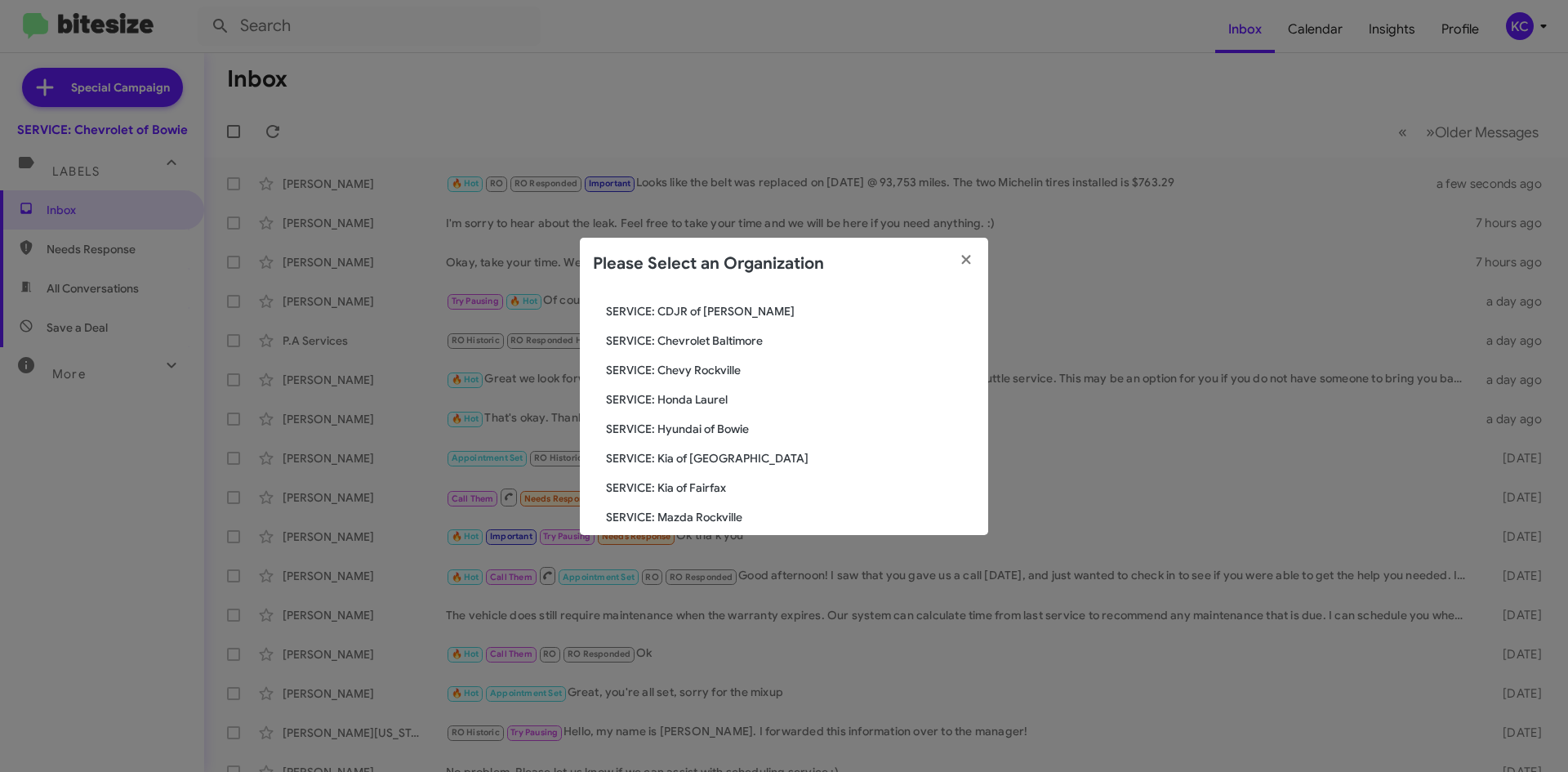
click at [709, 399] on span "SERVICE: Honda Laurel" at bounding box center [790, 400] width 369 height 17
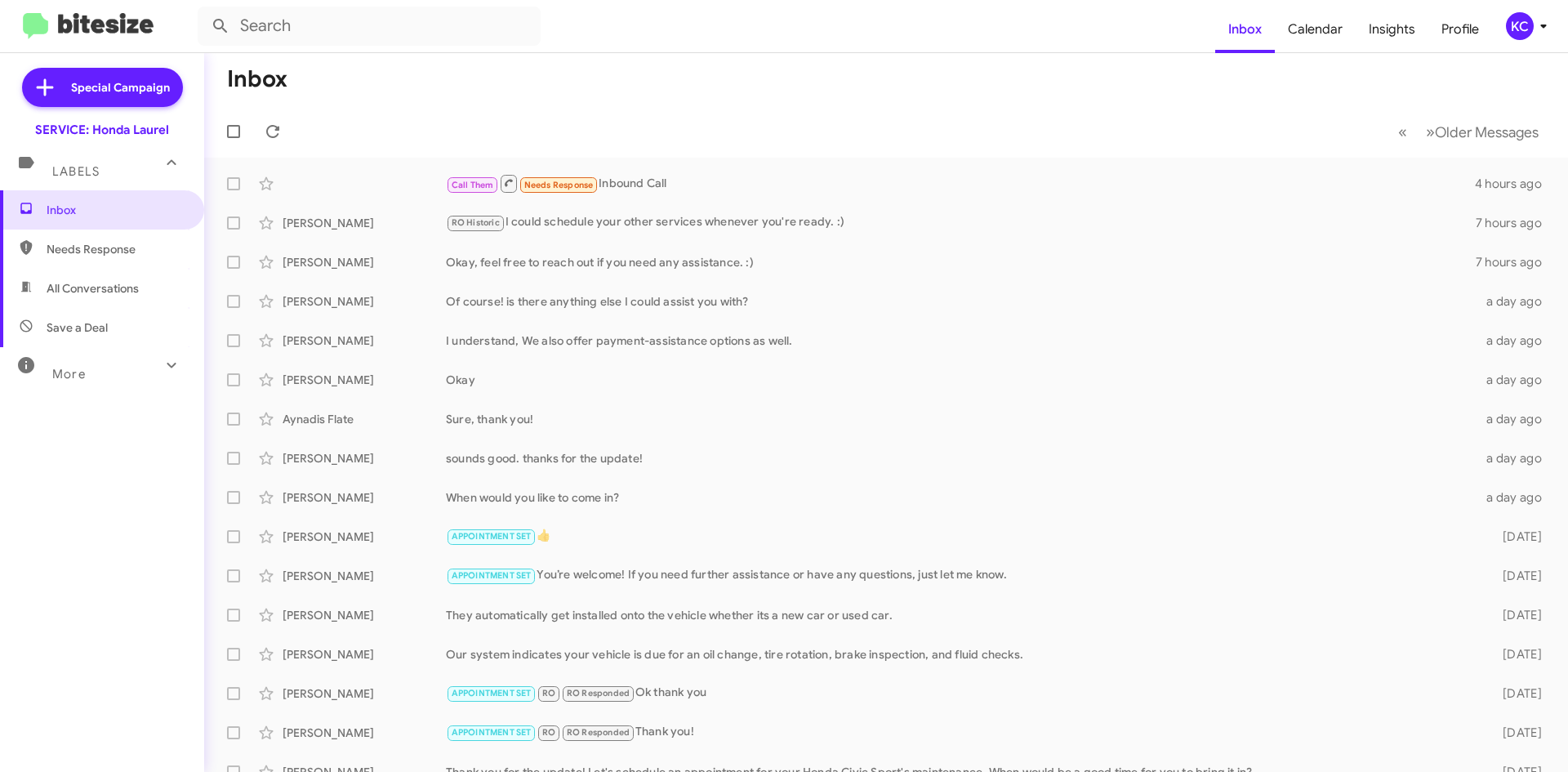
click at [1092, 17] on form at bounding box center [706, 27] width 1017 height 39
